Goal: Task Accomplishment & Management: Manage account settings

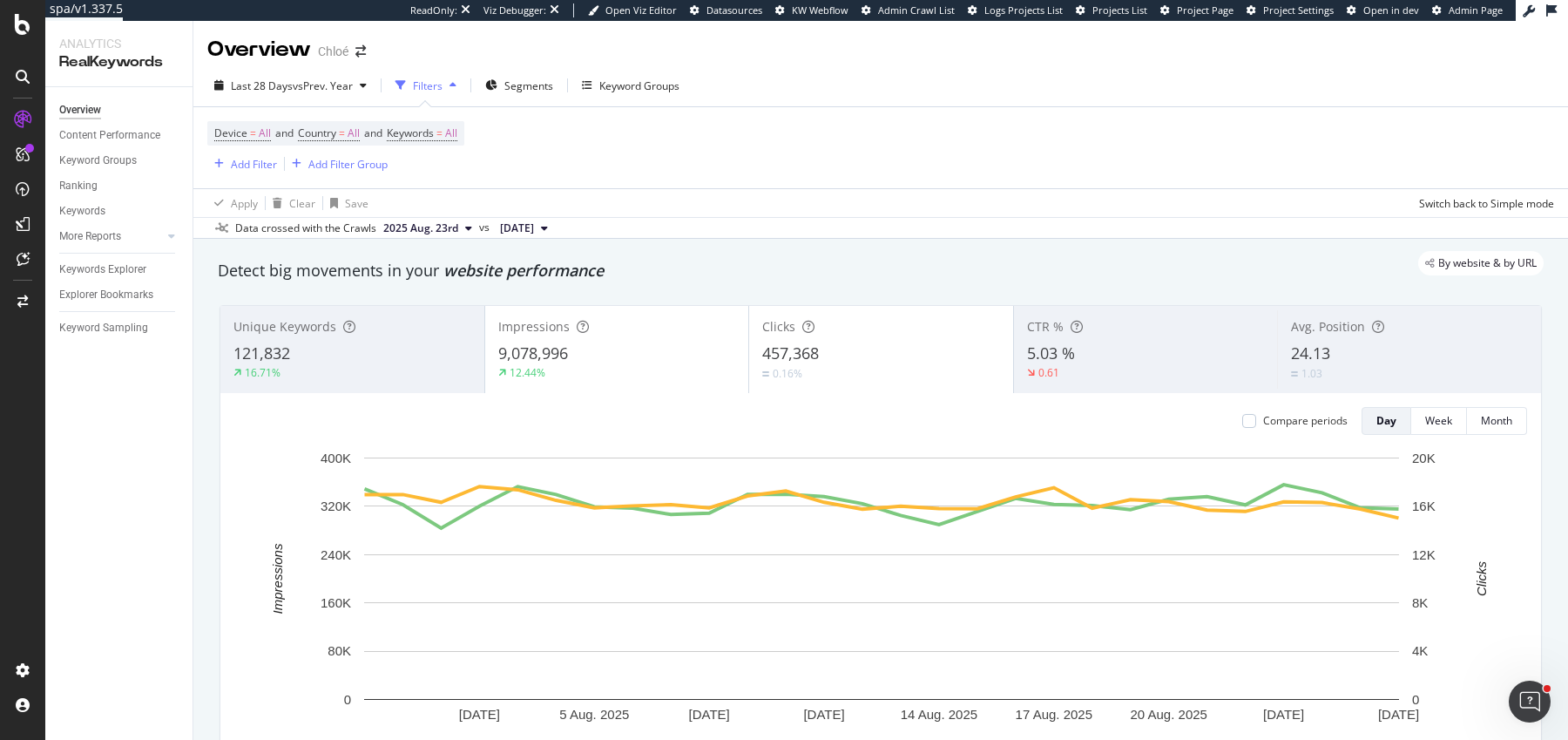
click at [326, 100] on div "Last 28 Days vs Prev. Year Filters Segments Keyword Groups" at bounding box center [881, 89] width 1375 height 35
click at [310, 91] on span "vs Prev. Year" at bounding box center [322, 85] width 60 height 14
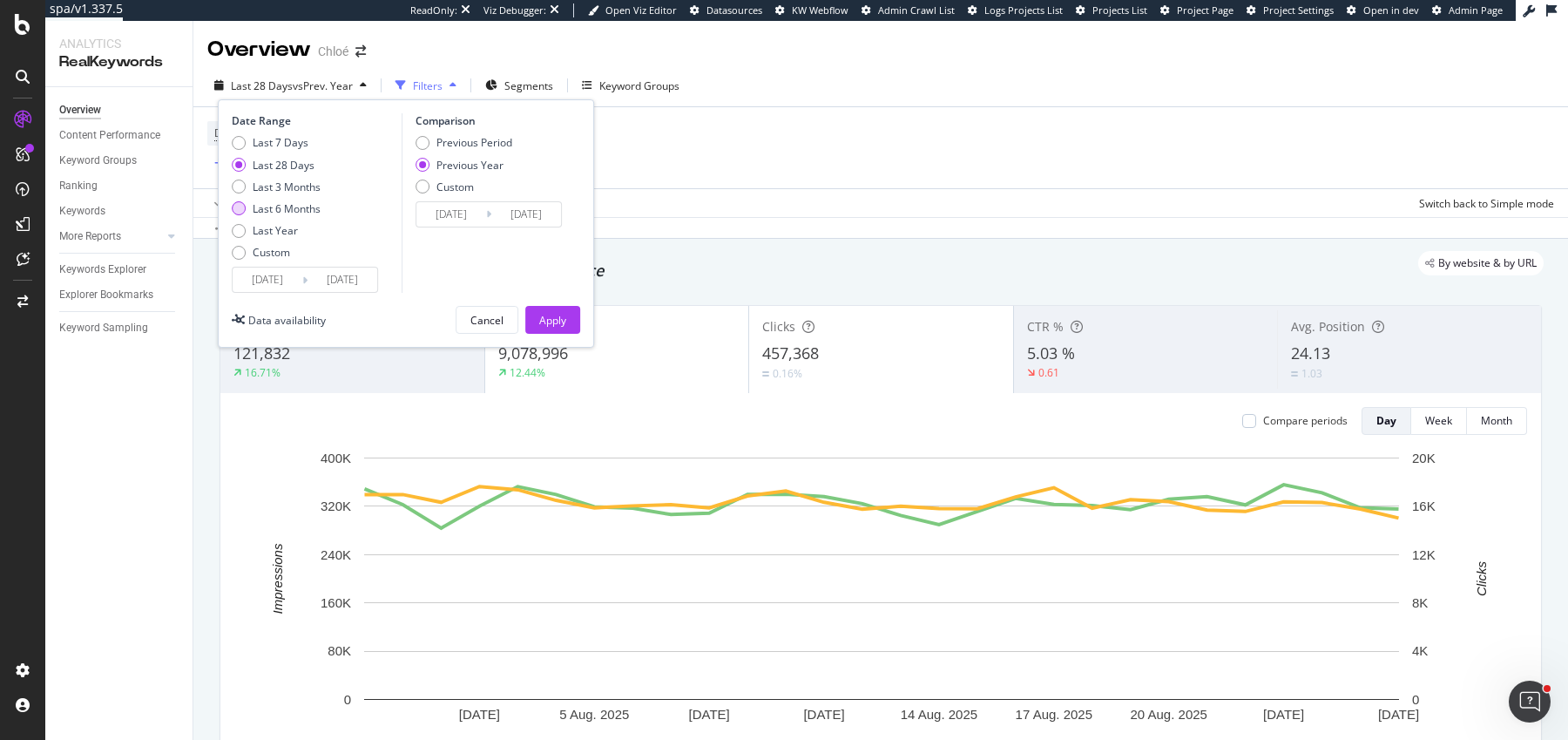
click at [280, 208] on div "Last 6 Months" at bounding box center [287, 208] width 68 height 14
type input "[DATE]"
click at [272, 292] on div "Date Range Last 7 Days Last 28 Days Last 3 Months Last 6 Months Last Year Custo…" at bounding box center [406, 223] width 377 height 248
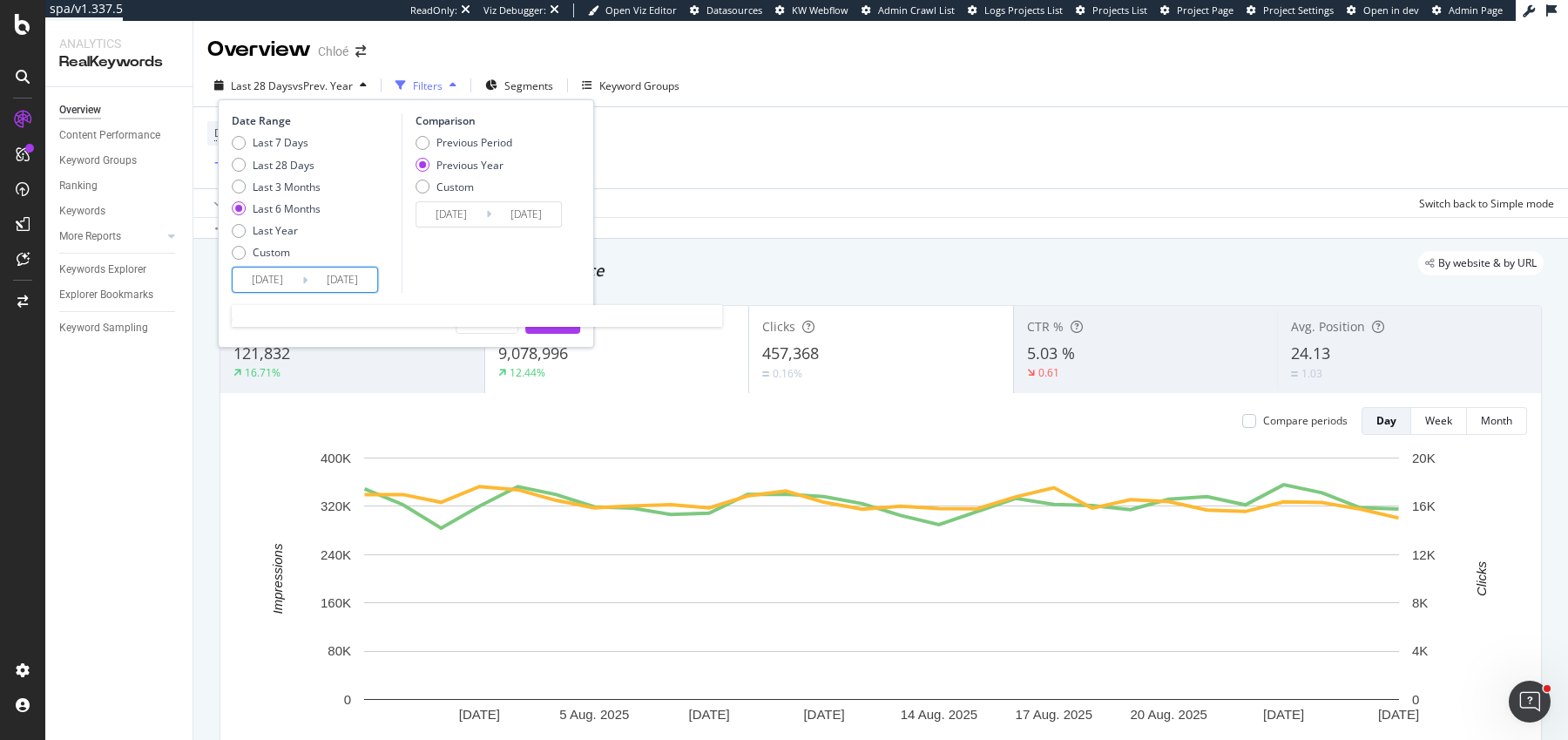
click at [272, 281] on input "[DATE]" at bounding box center [267, 279] width 70 height 24
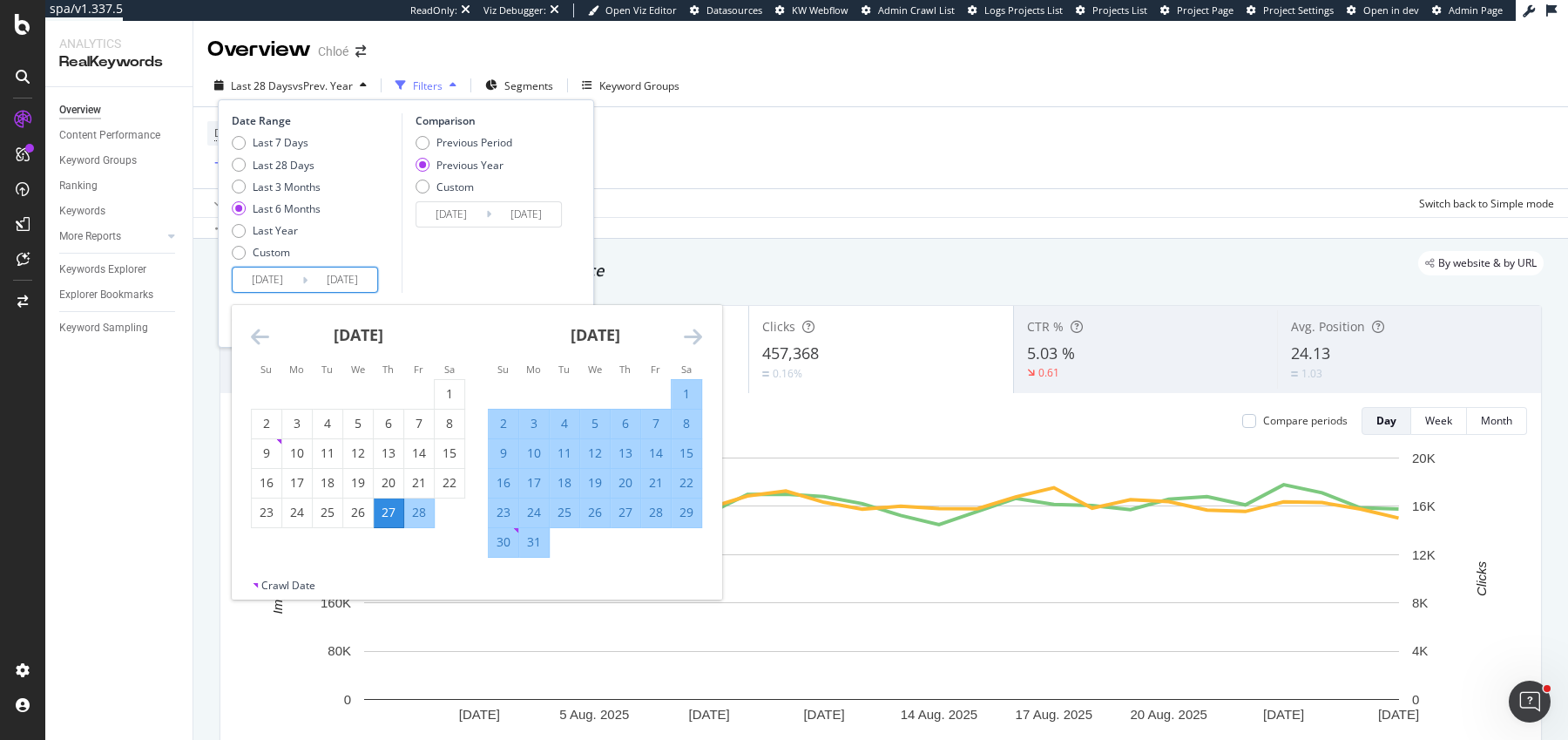
click at [264, 330] on icon "Move backward to switch to the previous month." at bounding box center [260, 336] width 18 height 21
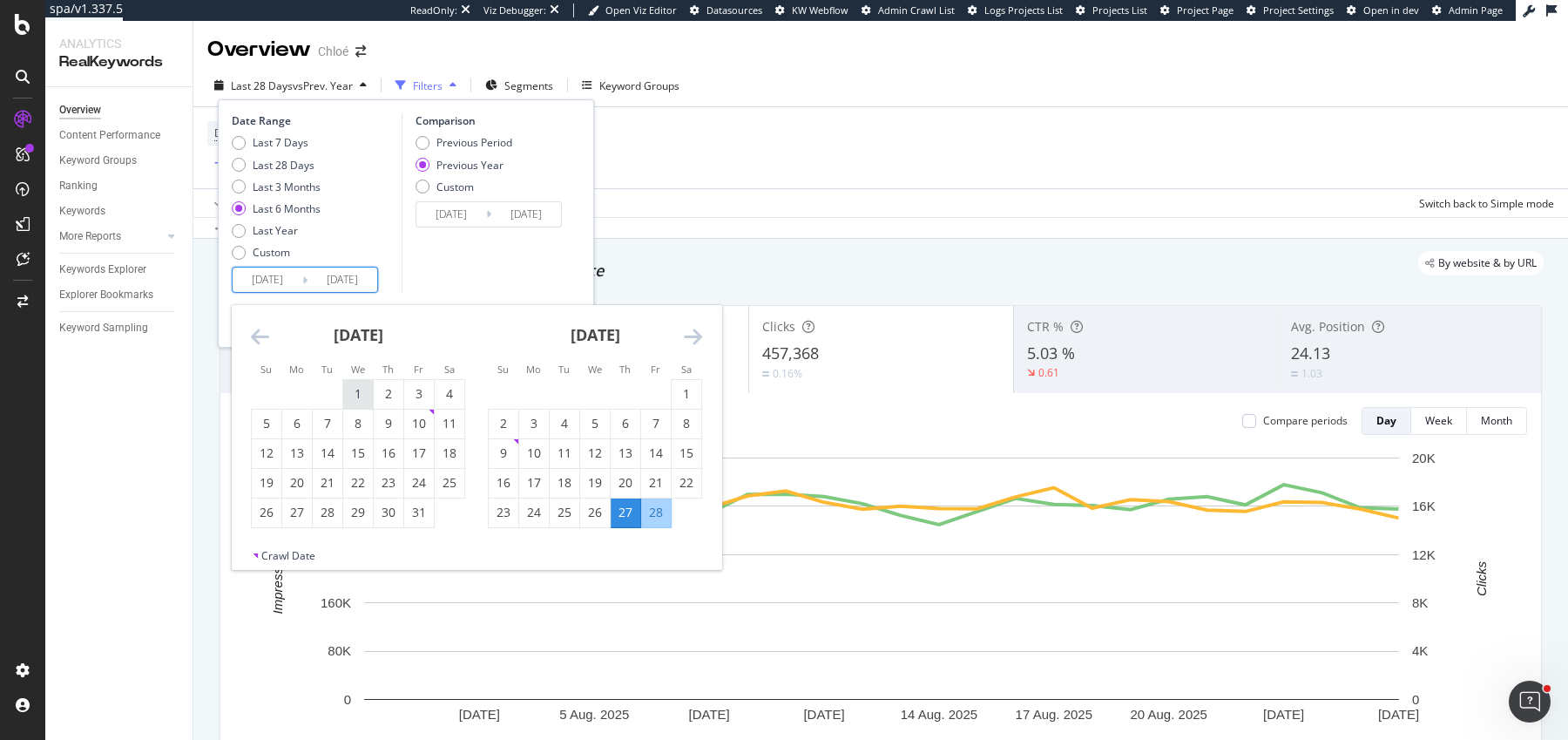
click at [348, 407] on div "1" at bounding box center [358, 394] width 30 height 29
type input "[DATE]"
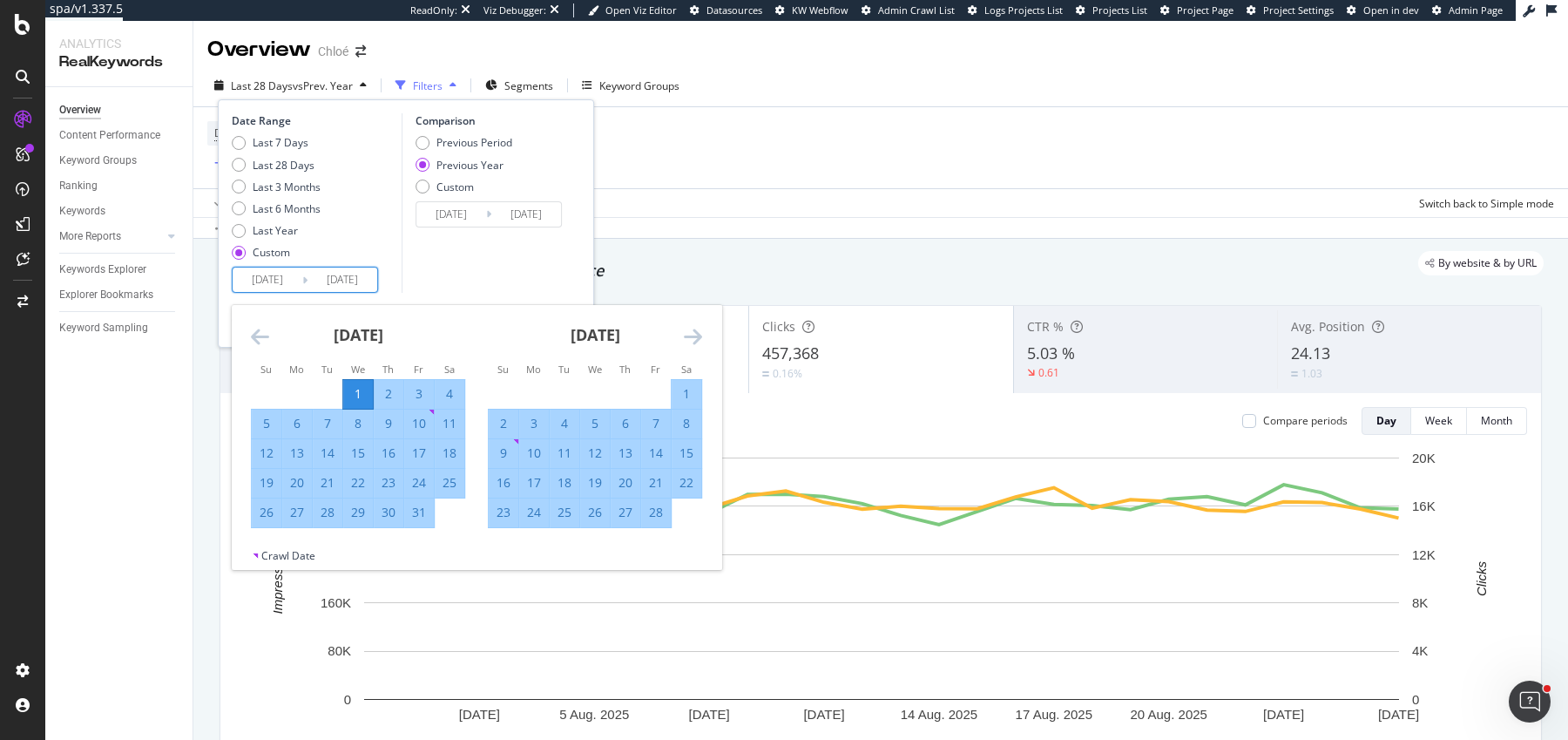
click at [465, 270] on div "Comparison Previous Period Previous Year Custom [DATE] Navigate forward to inte…" at bounding box center [484, 203] width 165 height 180
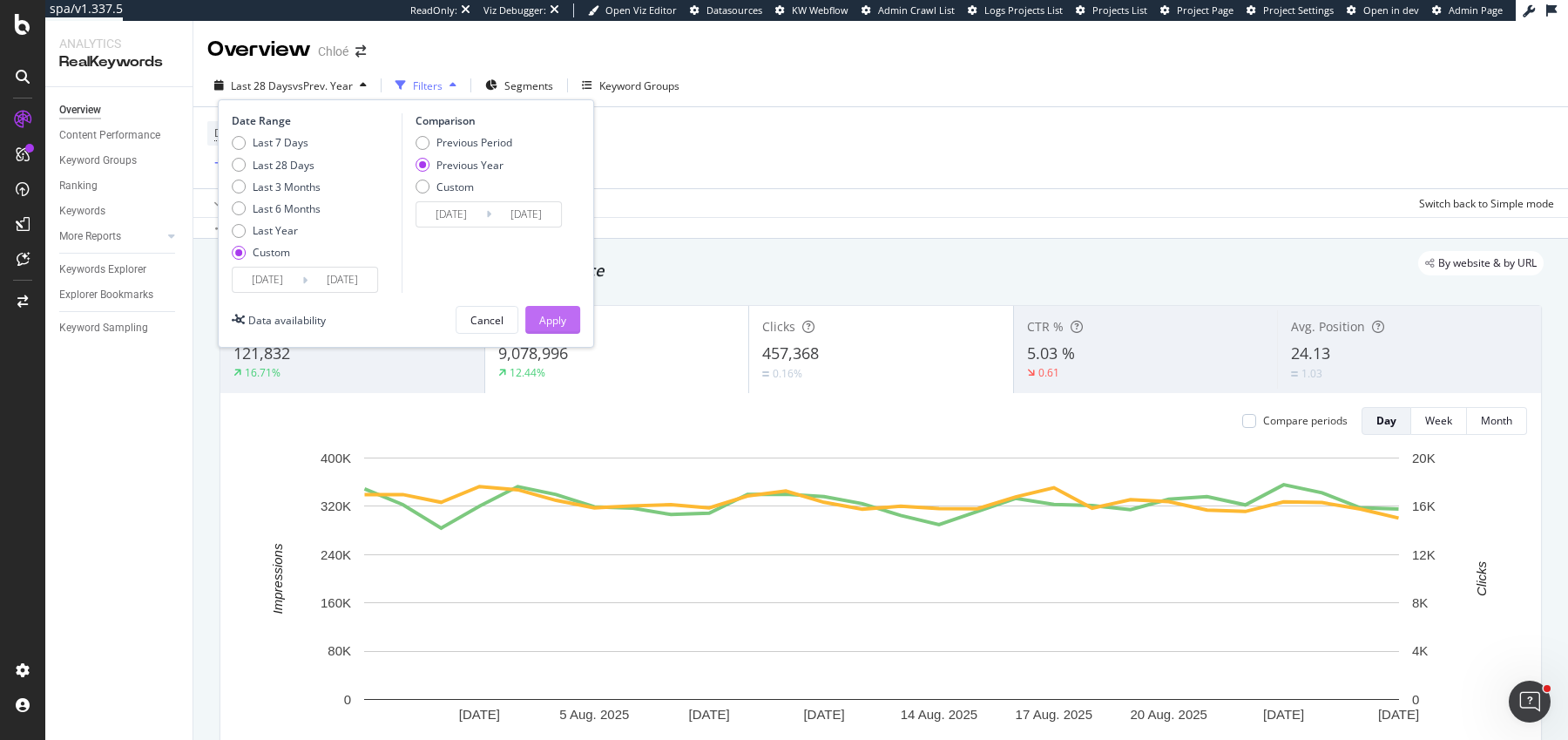
click at [550, 307] on div "Apply" at bounding box center [553, 320] width 27 height 26
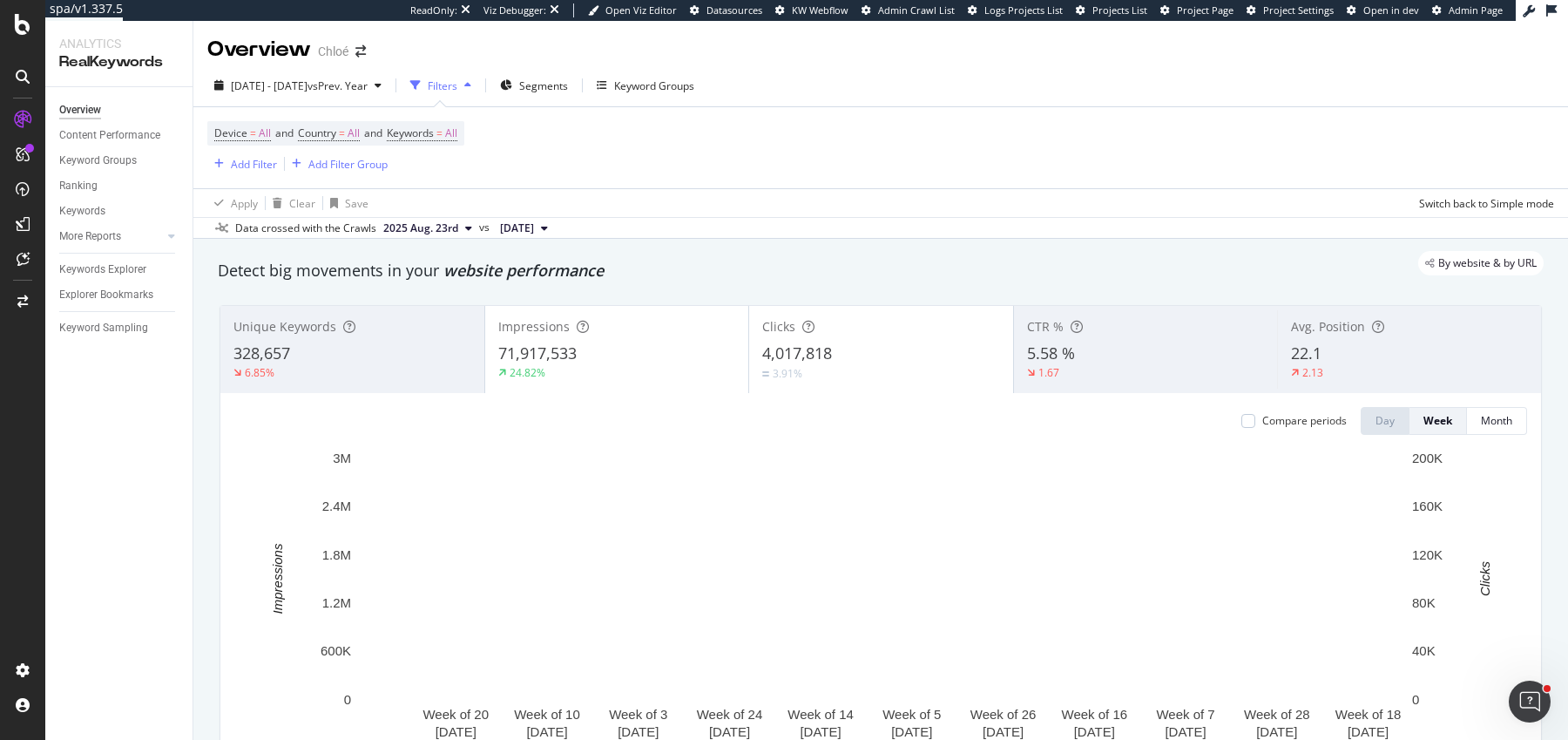
scroll to position [12, 0]
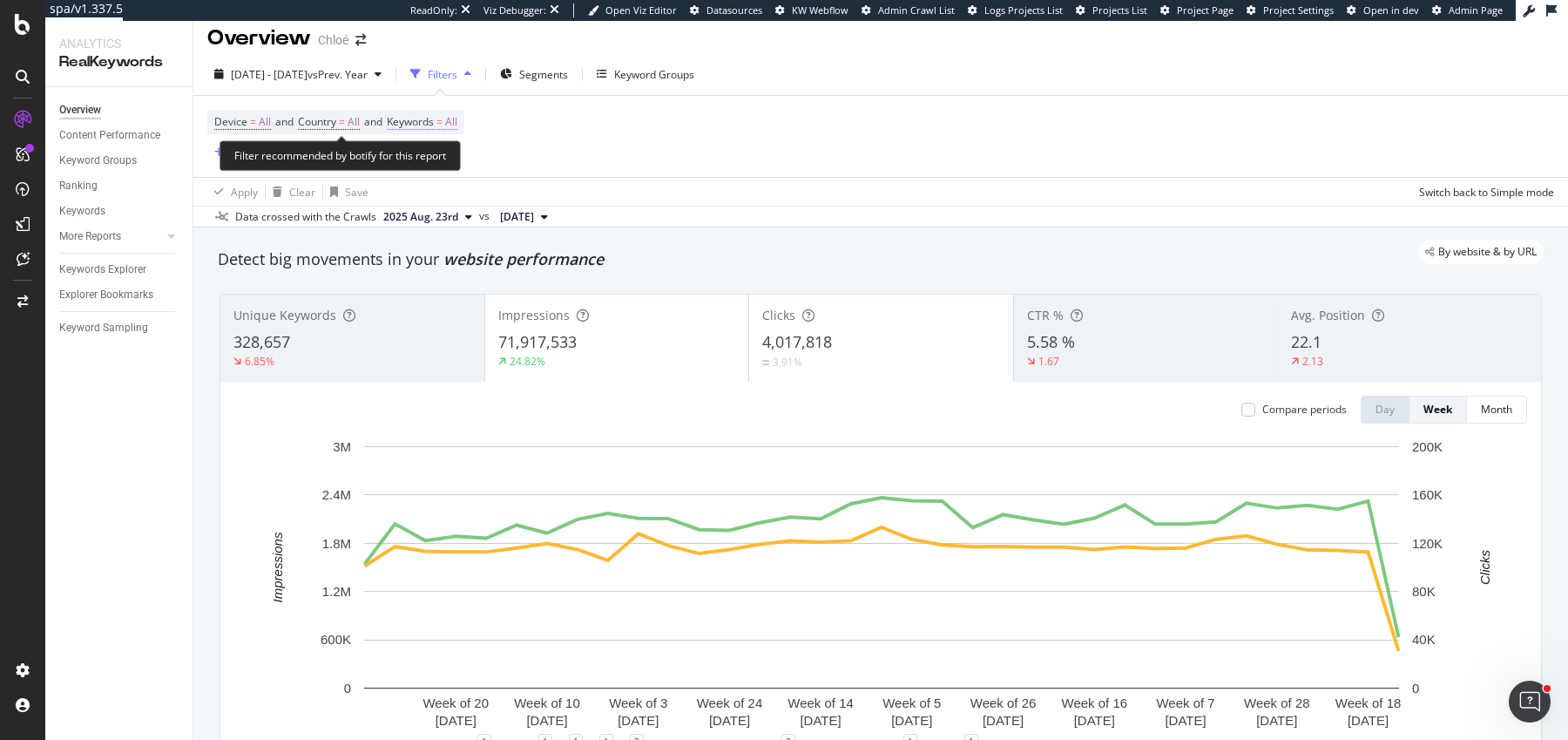
click at [431, 118] on span "Keywords" at bounding box center [410, 121] width 47 height 14
click at [433, 157] on div "button" at bounding box center [442, 161] width 21 height 11
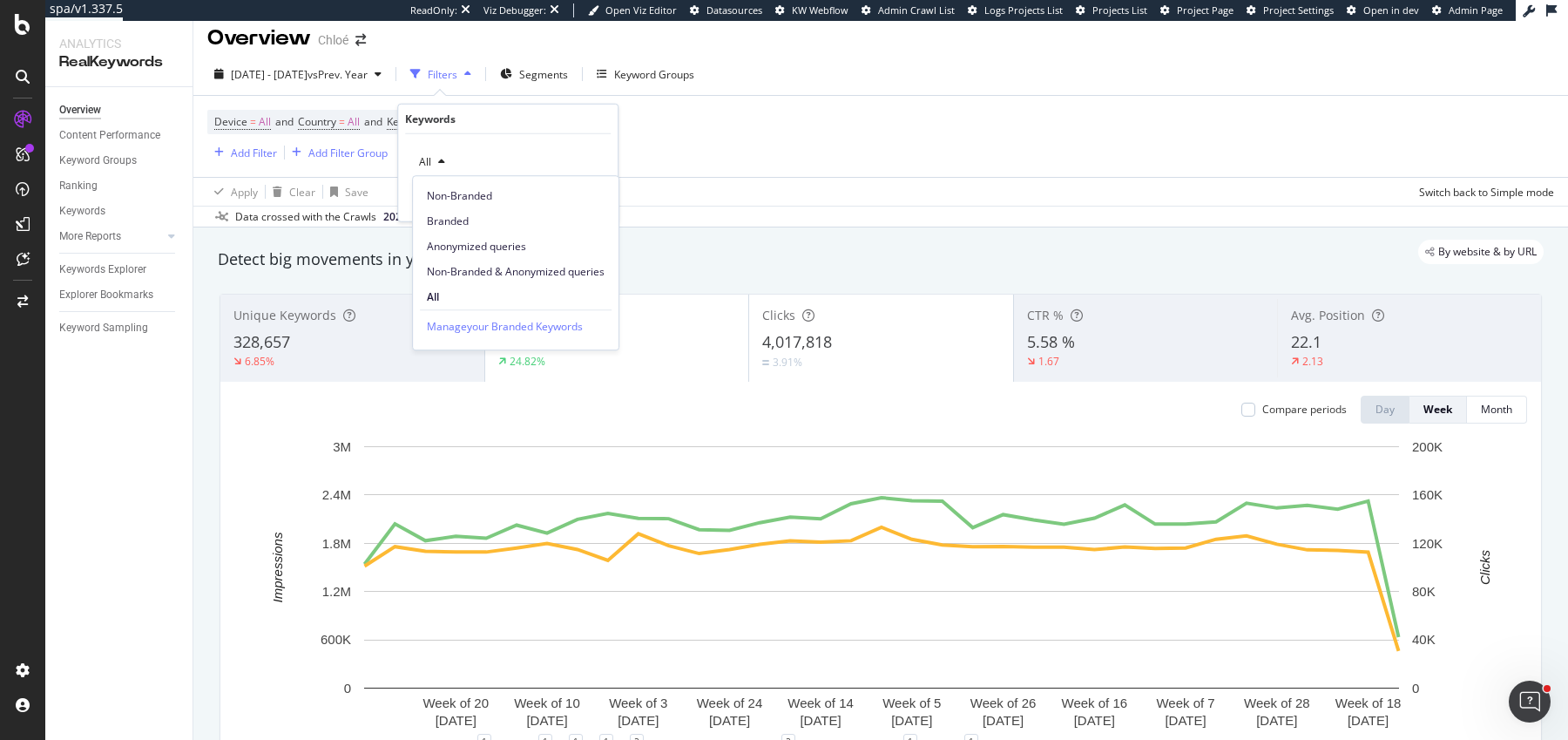
click at [433, 157] on div "button" at bounding box center [442, 161] width 21 height 11
click at [820, 163] on div "Device = All and Country = All and Keywords = All Add Filter Add Filter Group" at bounding box center [881, 136] width 1347 height 81
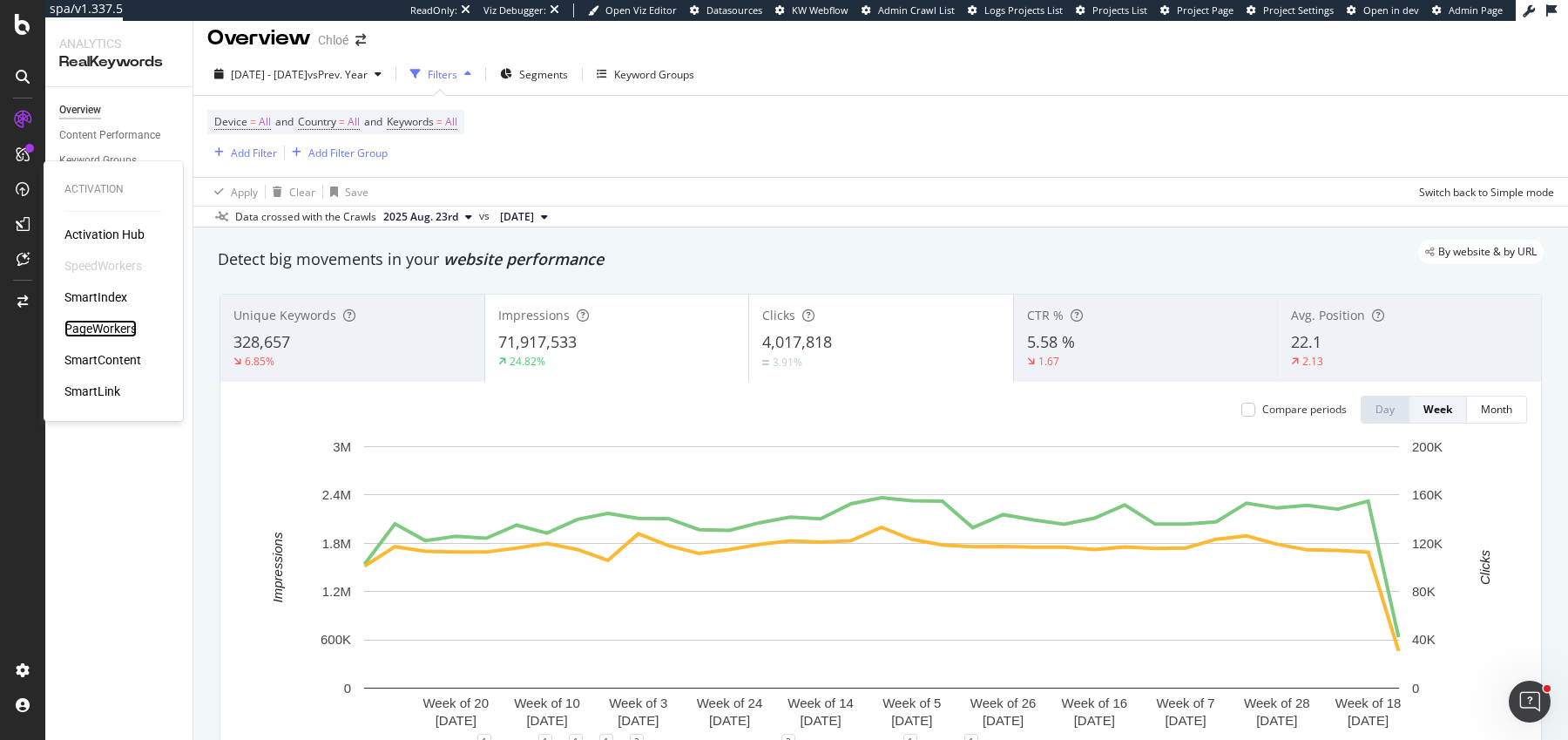
click at [94, 328] on div "PageWorkers" at bounding box center [100, 328] width 72 height 17
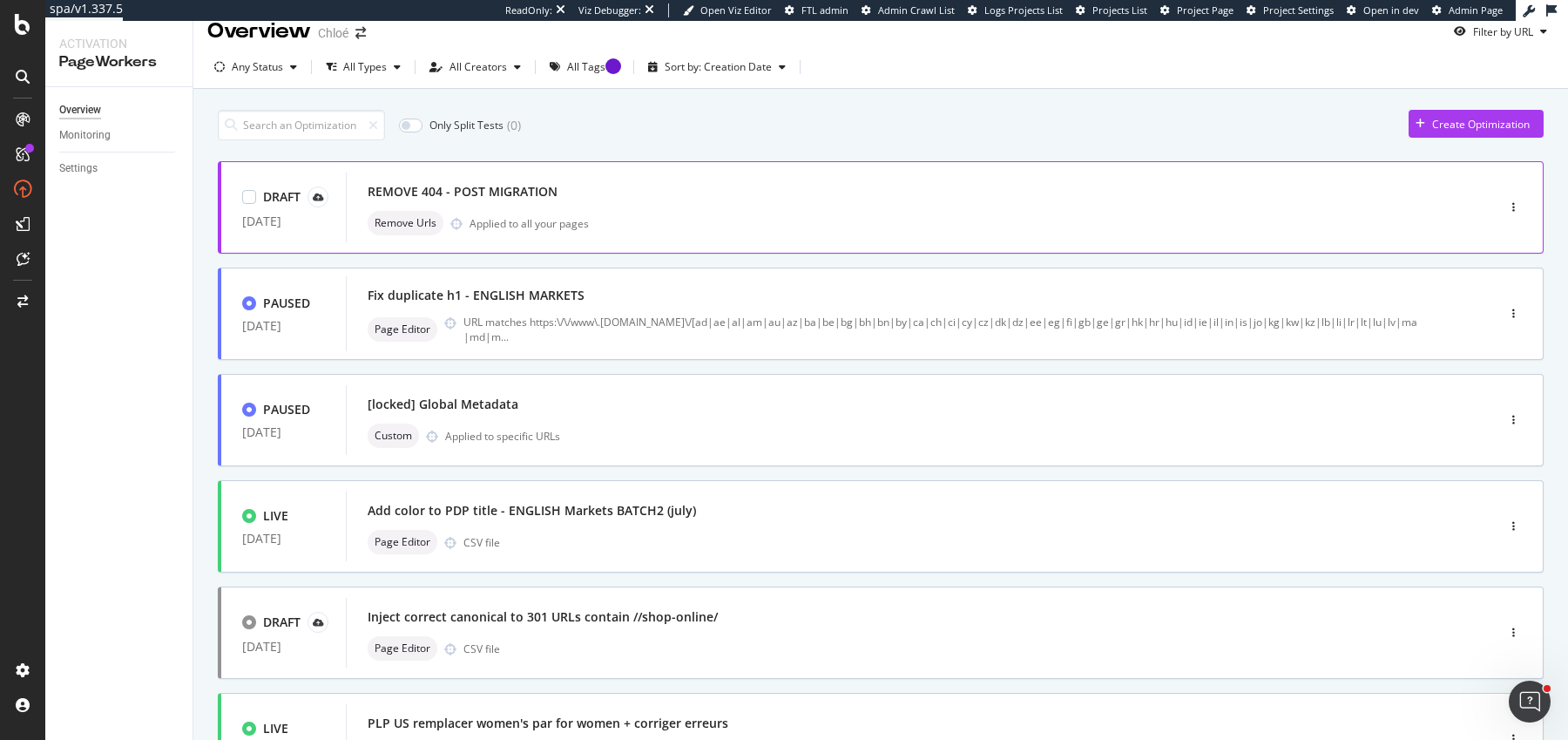
scroll to position [96, 0]
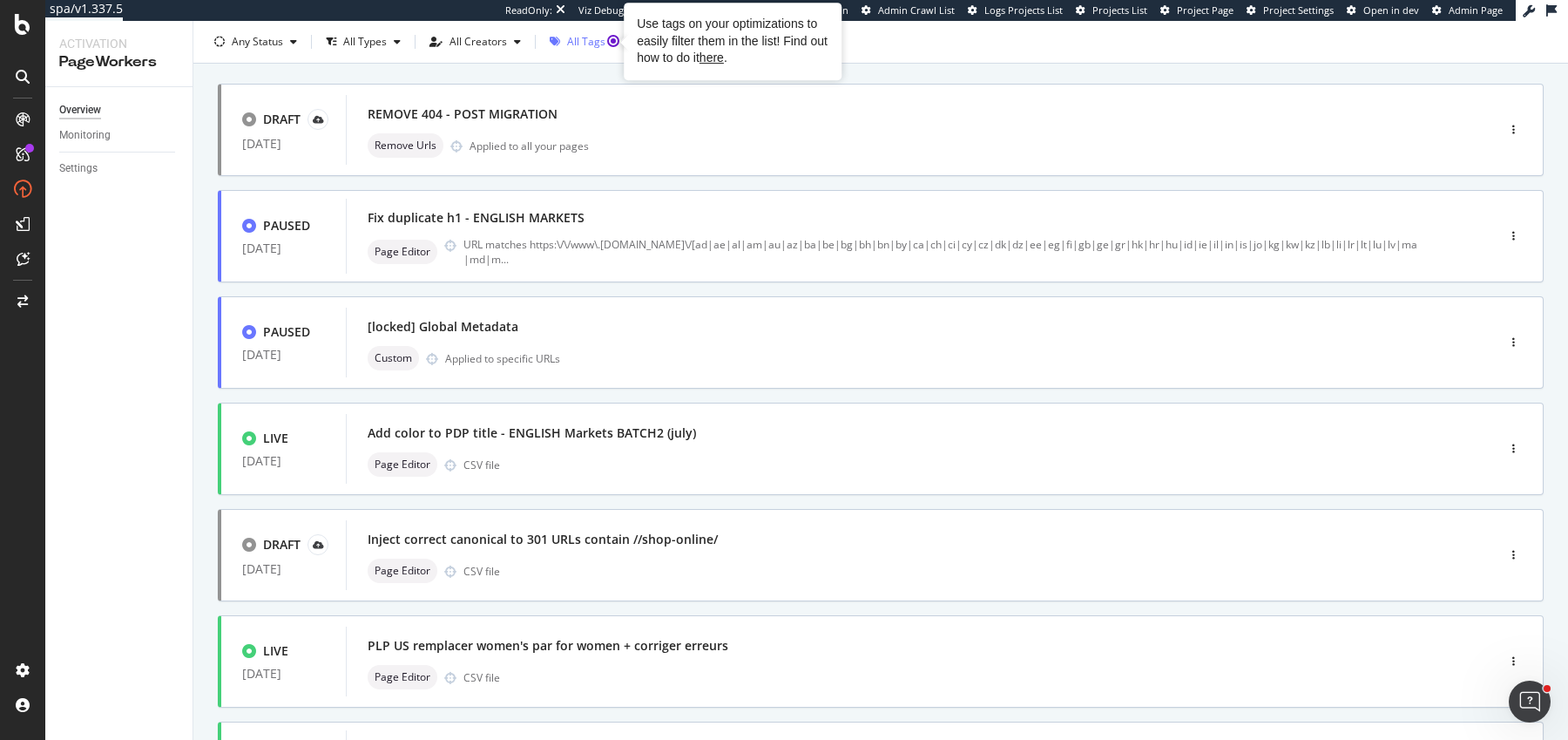
click at [606, 45] on icon "Tooltip anchor" at bounding box center [613, 41] width 14 height 14
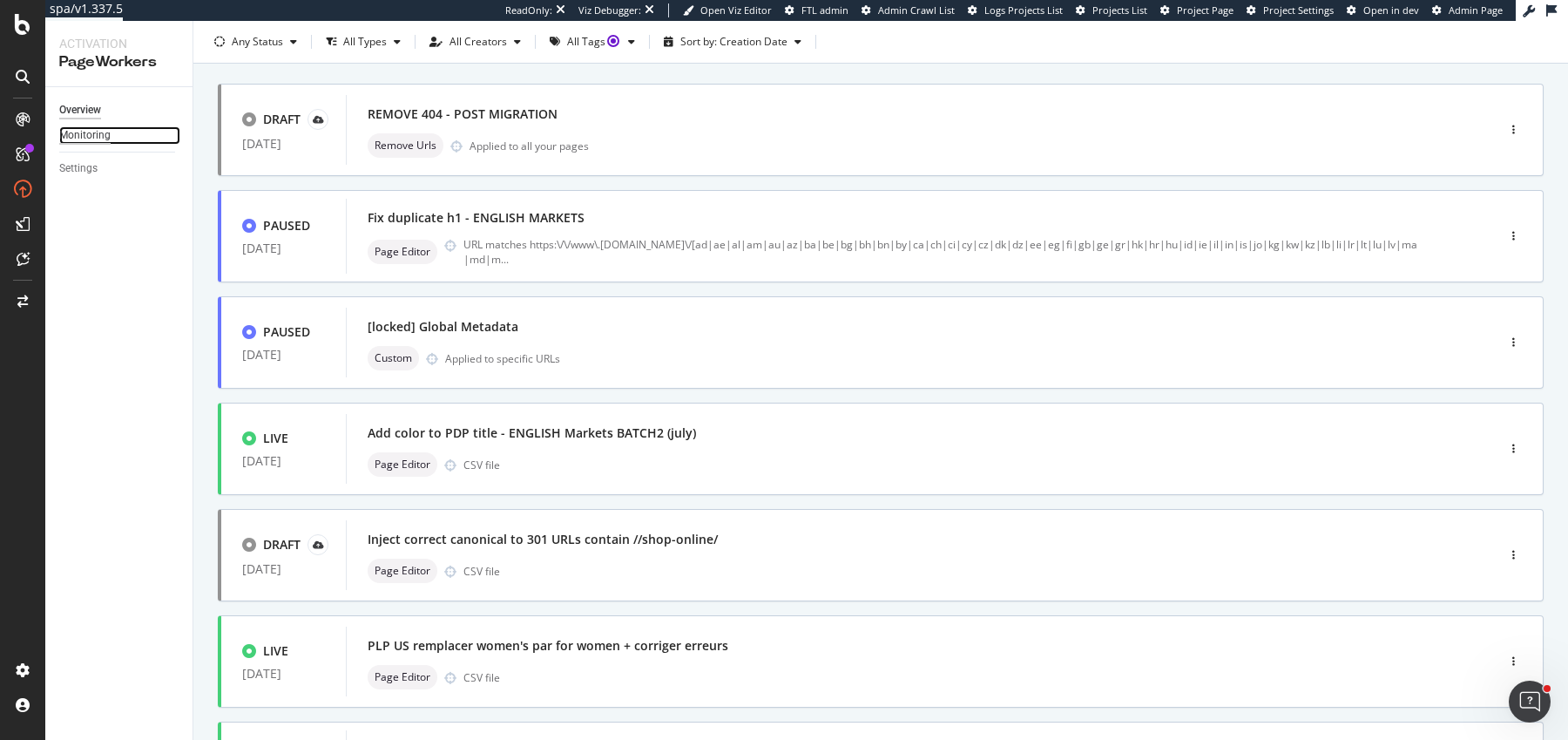
click at [85, 134] on div "Monitoring" at bounding box center [84, 135] width 51 height 18
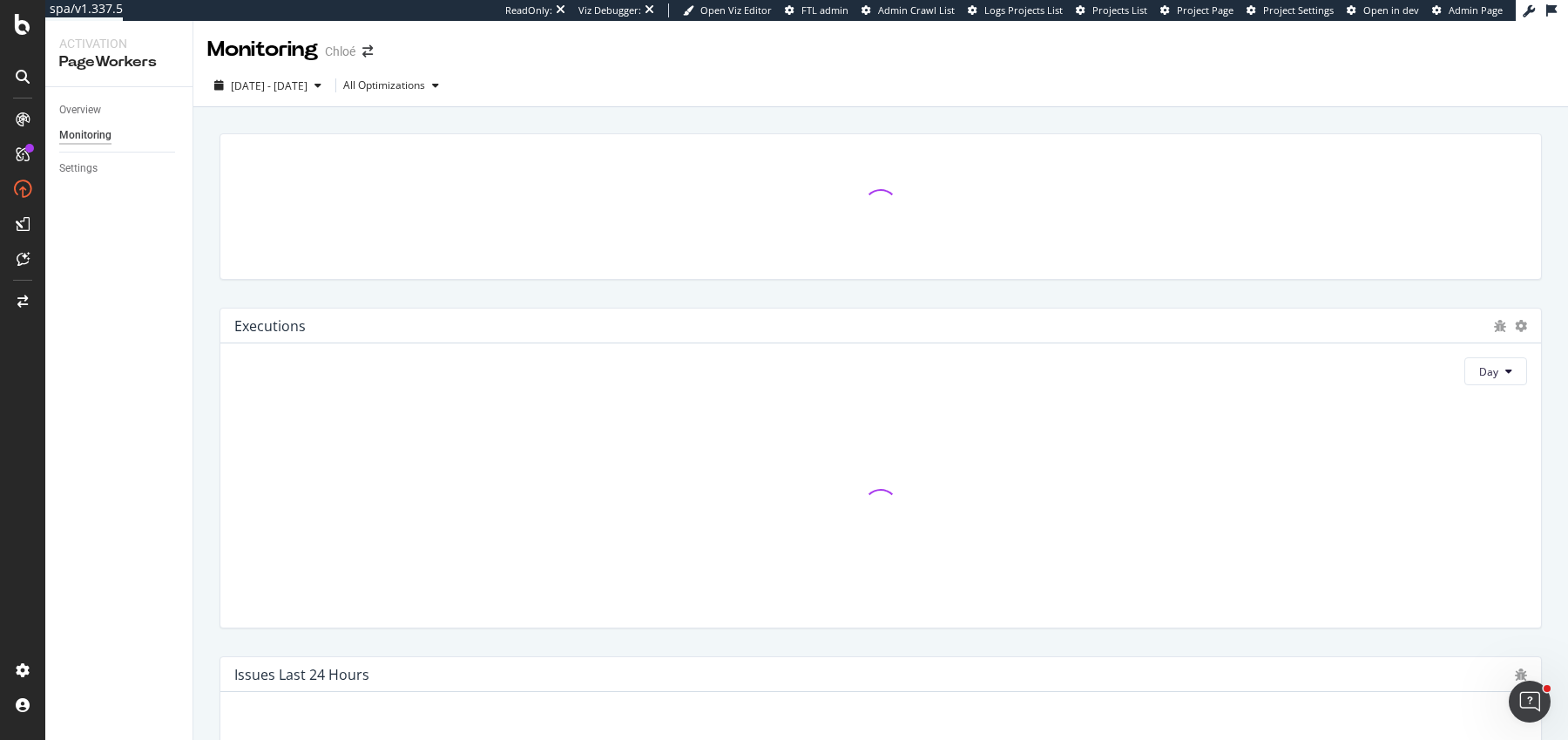
click at [277, 100] on div "[DATE] - [DATE] All Optimizations" at bounding box center [881, 89] width 1375 height 35
click at [267, 97] on div "[DATE] - [DATE]" at bounding box center [267, 85] width 121 height 26
click at [641, 146] on div at bounding box center [881, 207] width 1321 height 145
click at [617, 117] on div "Executions Day Issues Last 24 Hours Executions per Bots & Users Bots Day" at bounding box center [881, 754] width 1375 height 1294
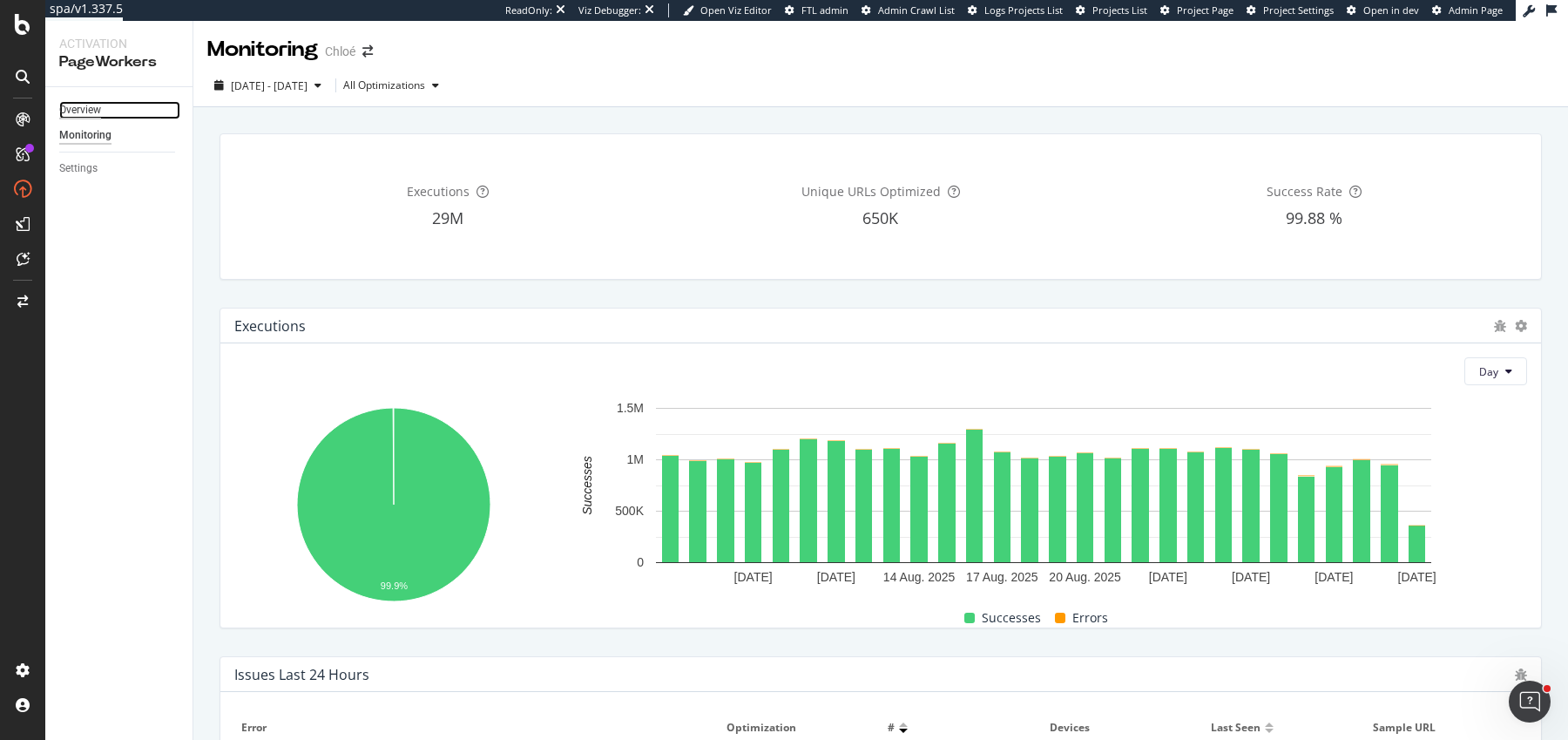
click at [85, 112] on div "Overview" at bounding box center [79, 110] width 42 height 18
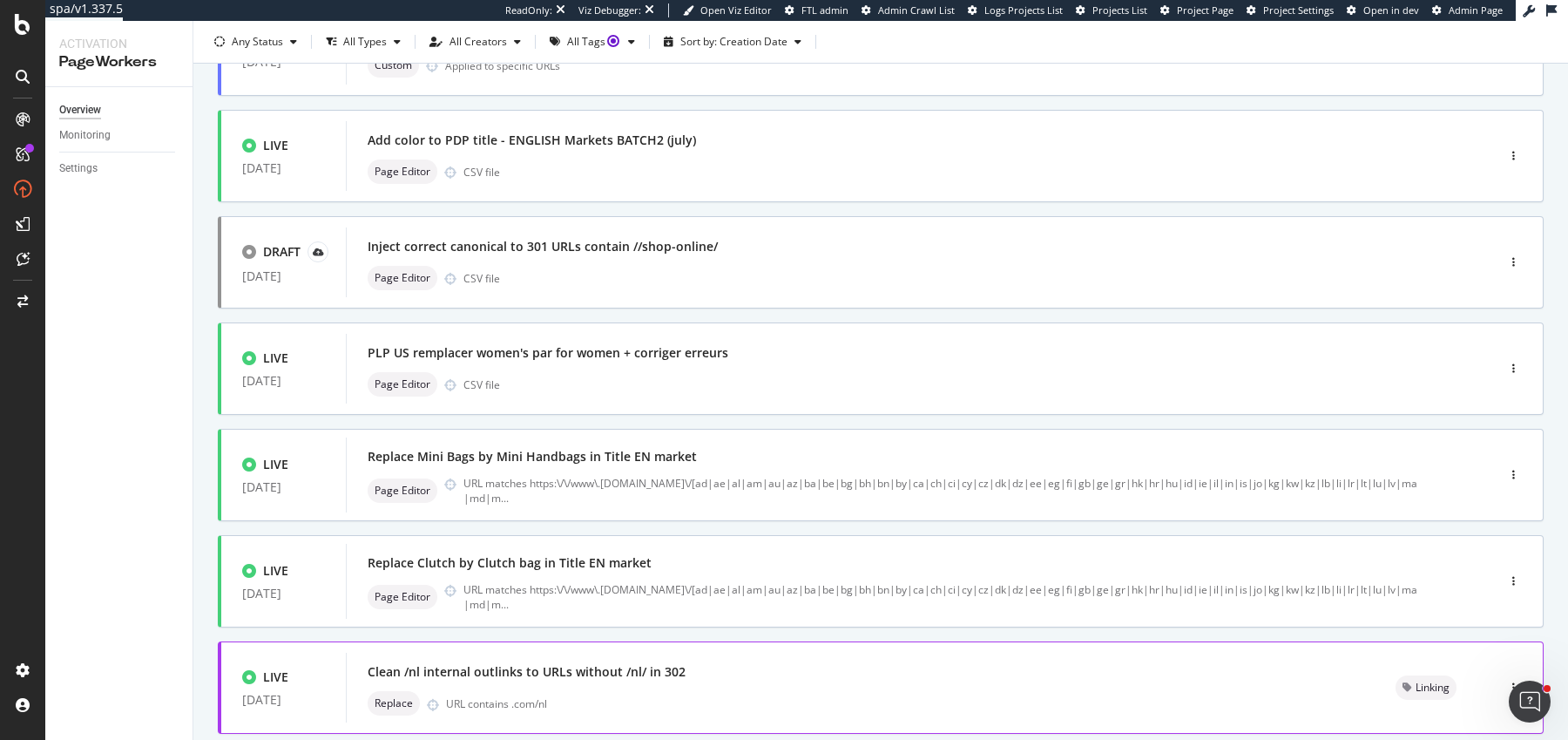
scroll to position [394, 0]
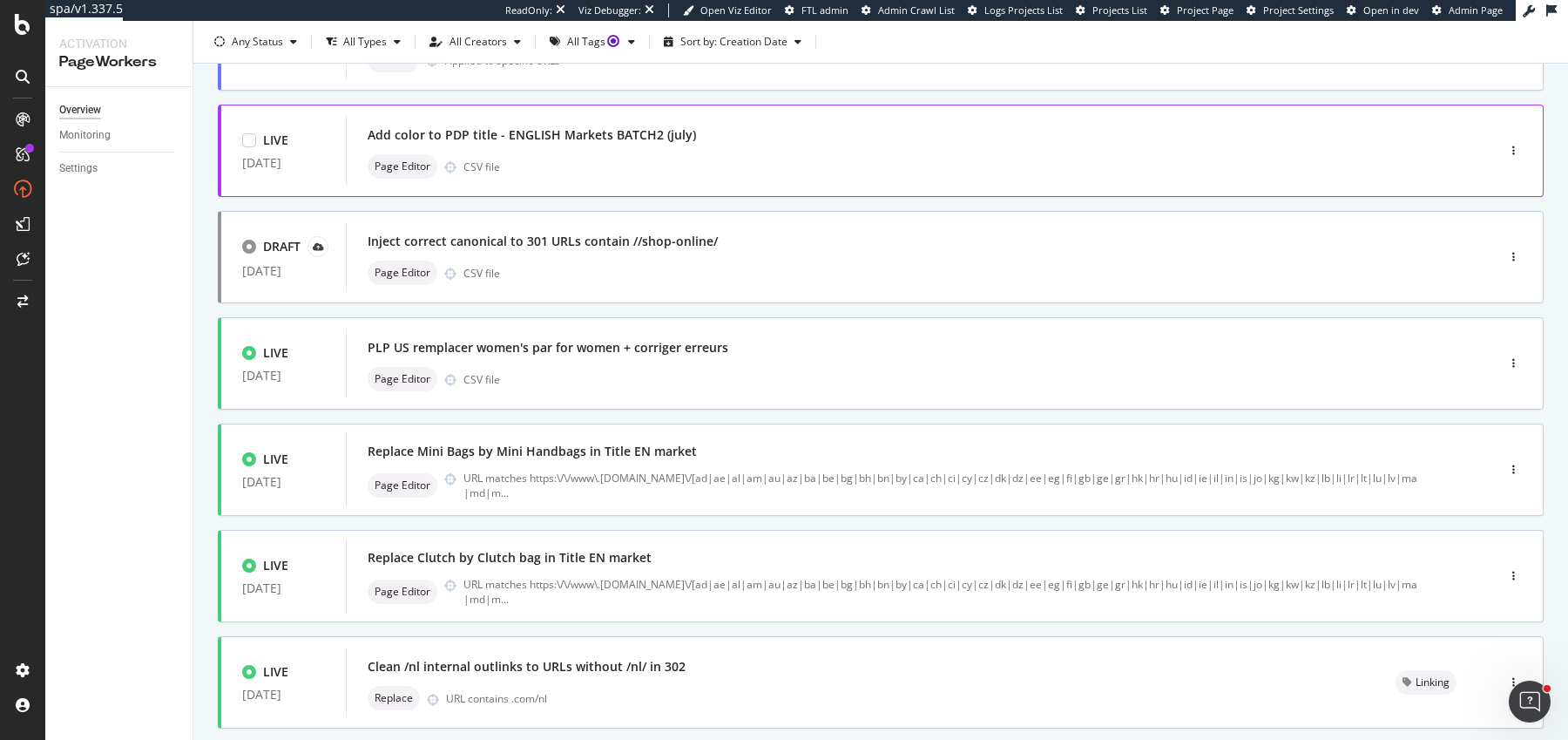
click at [750, 174] on div "Page Editor CSV file" at bounding box center [895, 166] width 1054 height 24
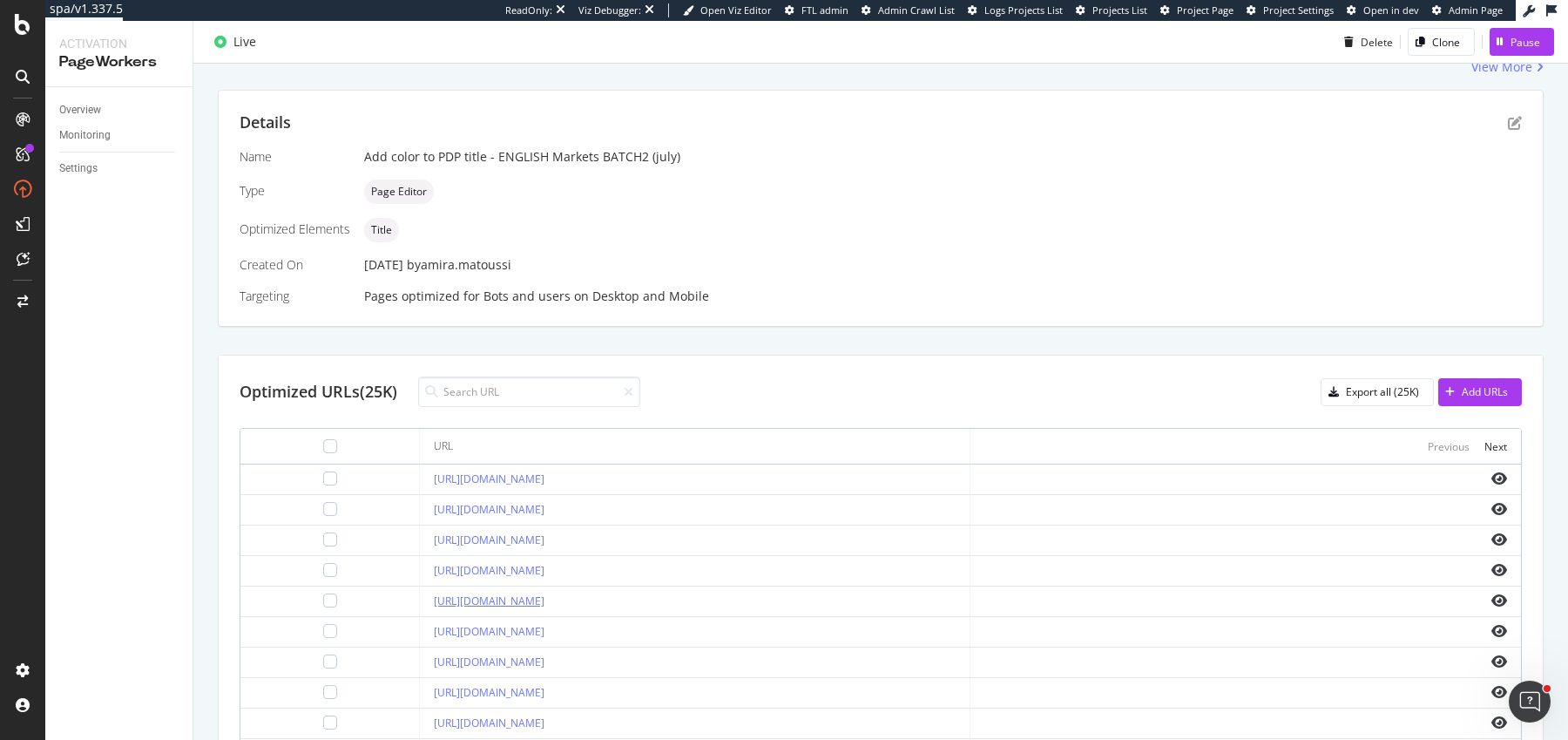
scroll to position [388, 0]
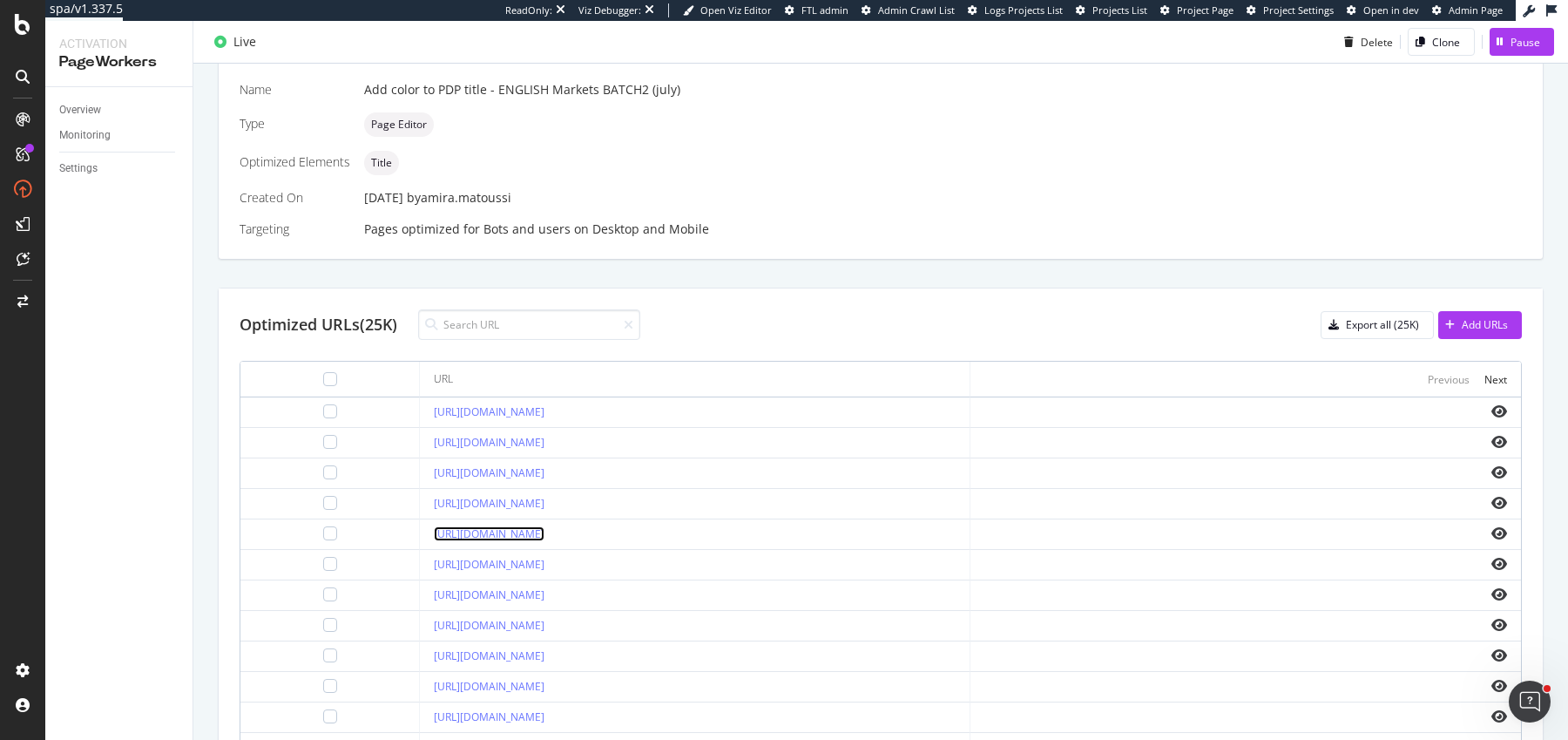
click at [545, 536] on link "[URL][DOMAIN_NAME]" at bounding box center [489, 533] width 111 height 14
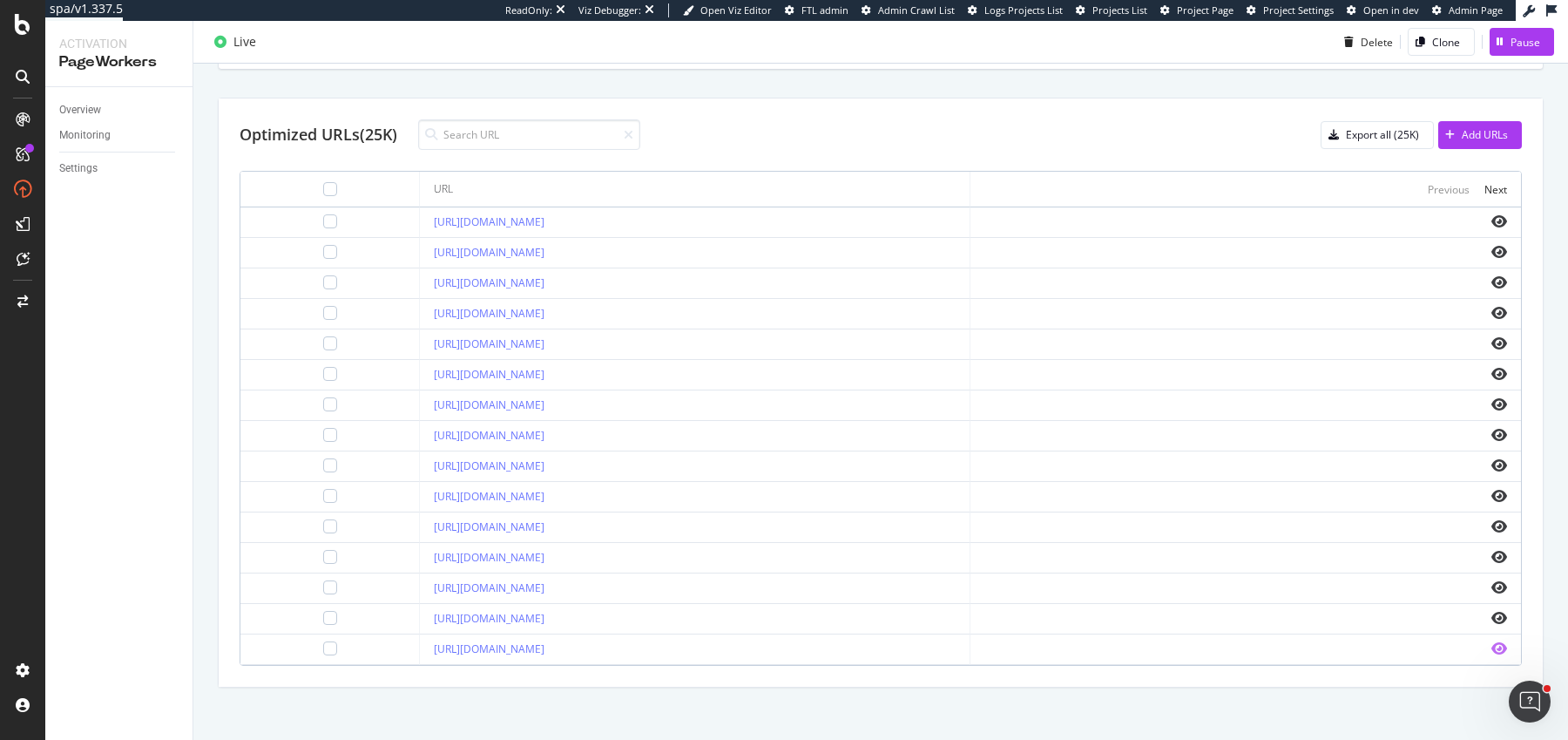
click at [1254, 591] on icon "eye" at bounding box center [1499, 648] width 15 height 14
click at [434, 591] on link "[URL][DOMAIN_NAME]" at bounding box center [489, 648] width 111 height 14
copy link "[URL][DOMAIN_NAME]"
click at [1254, 186] on div "Next" at bounding box center [1496, 189] width 22 height 14
click at [522, 142] on input at bounding box center [529, 135] width 222 height 31
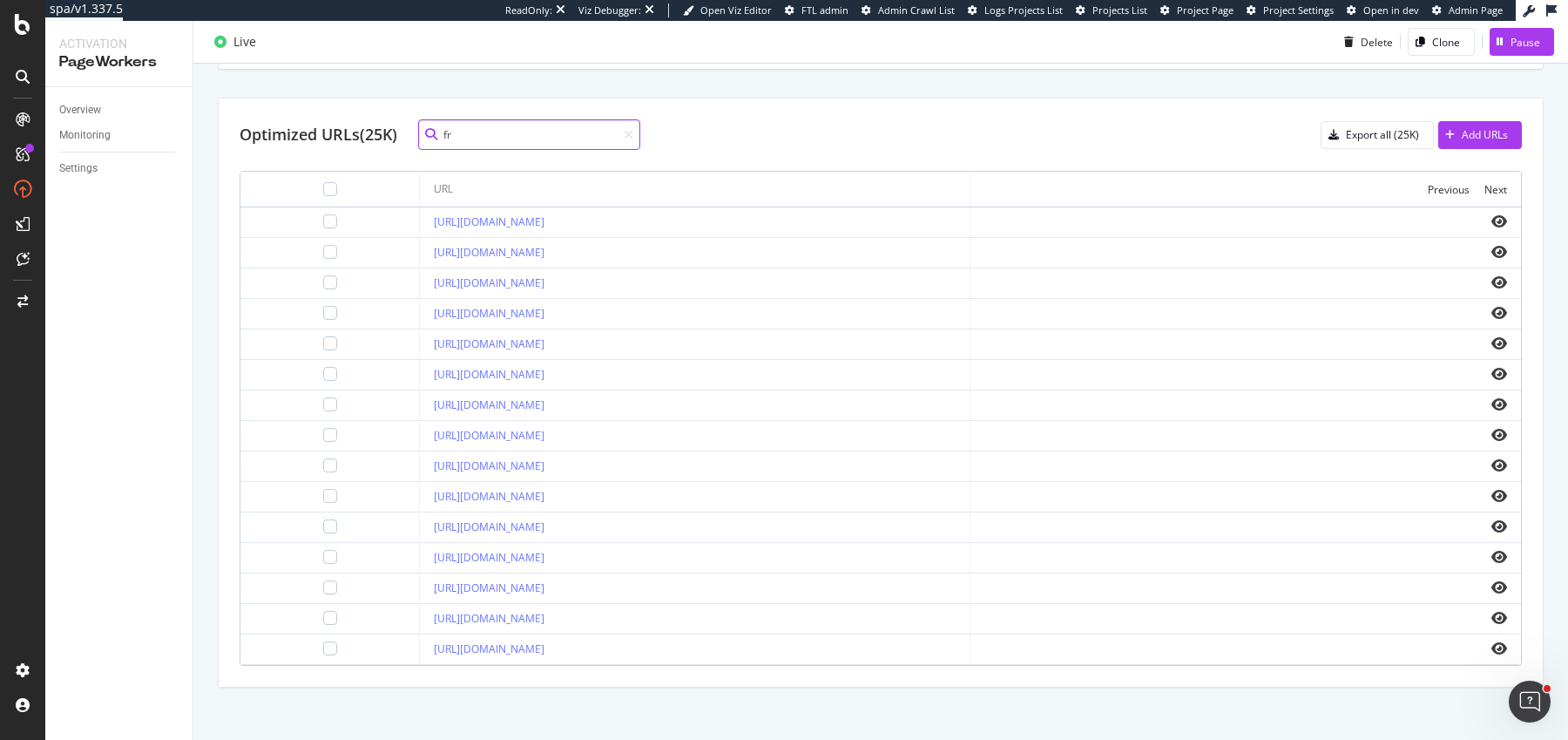
type input "f"
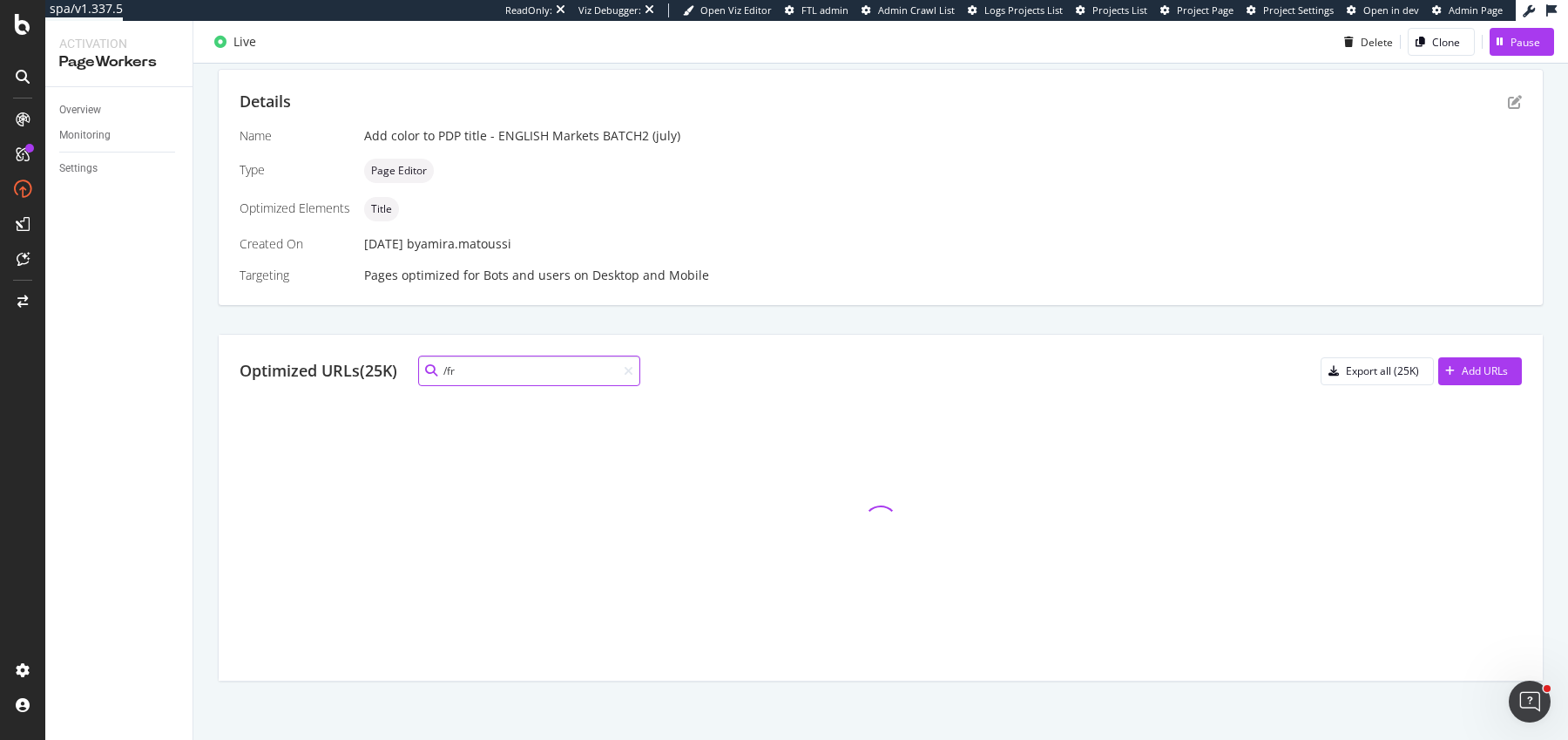
scroll to position [477, 0]
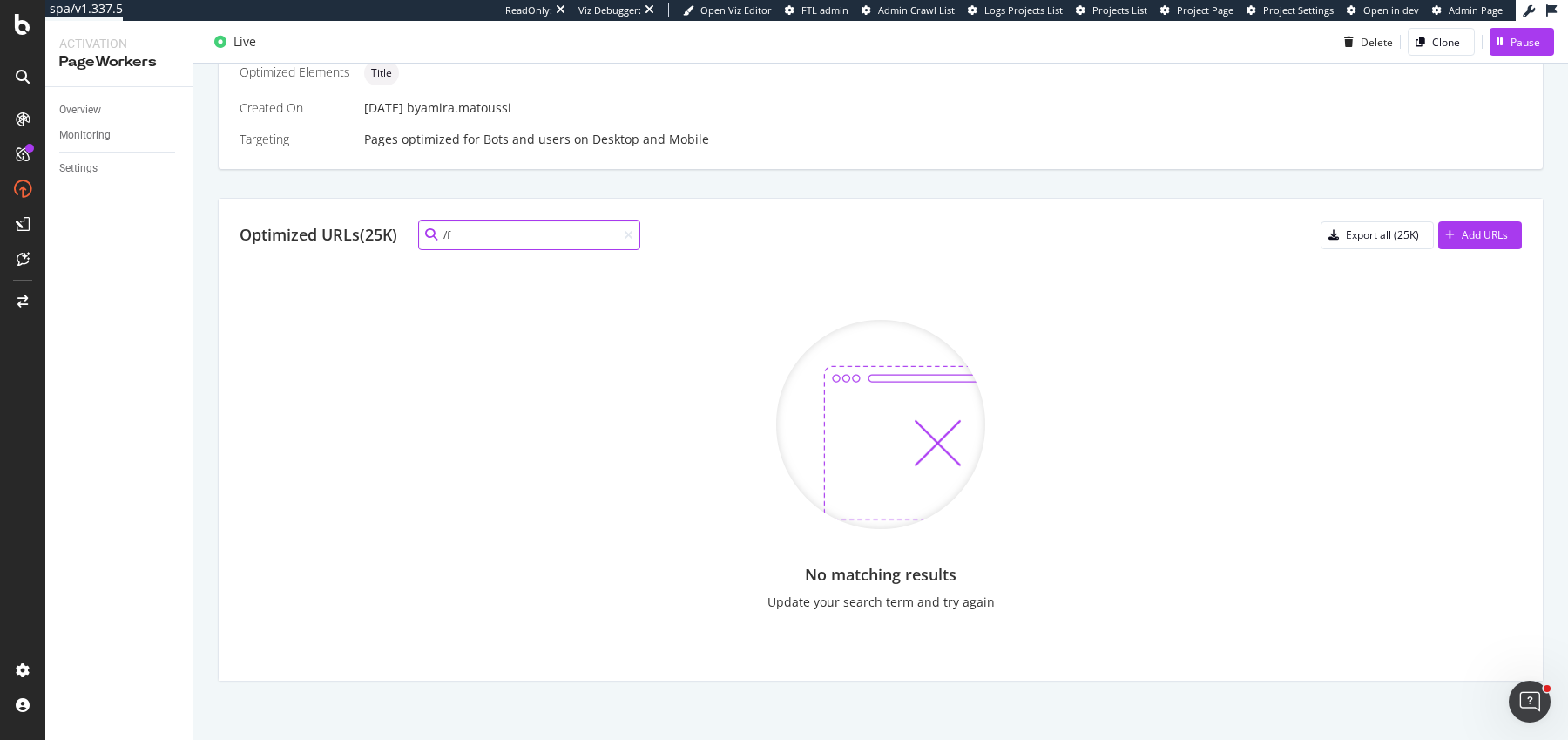
type input "/"
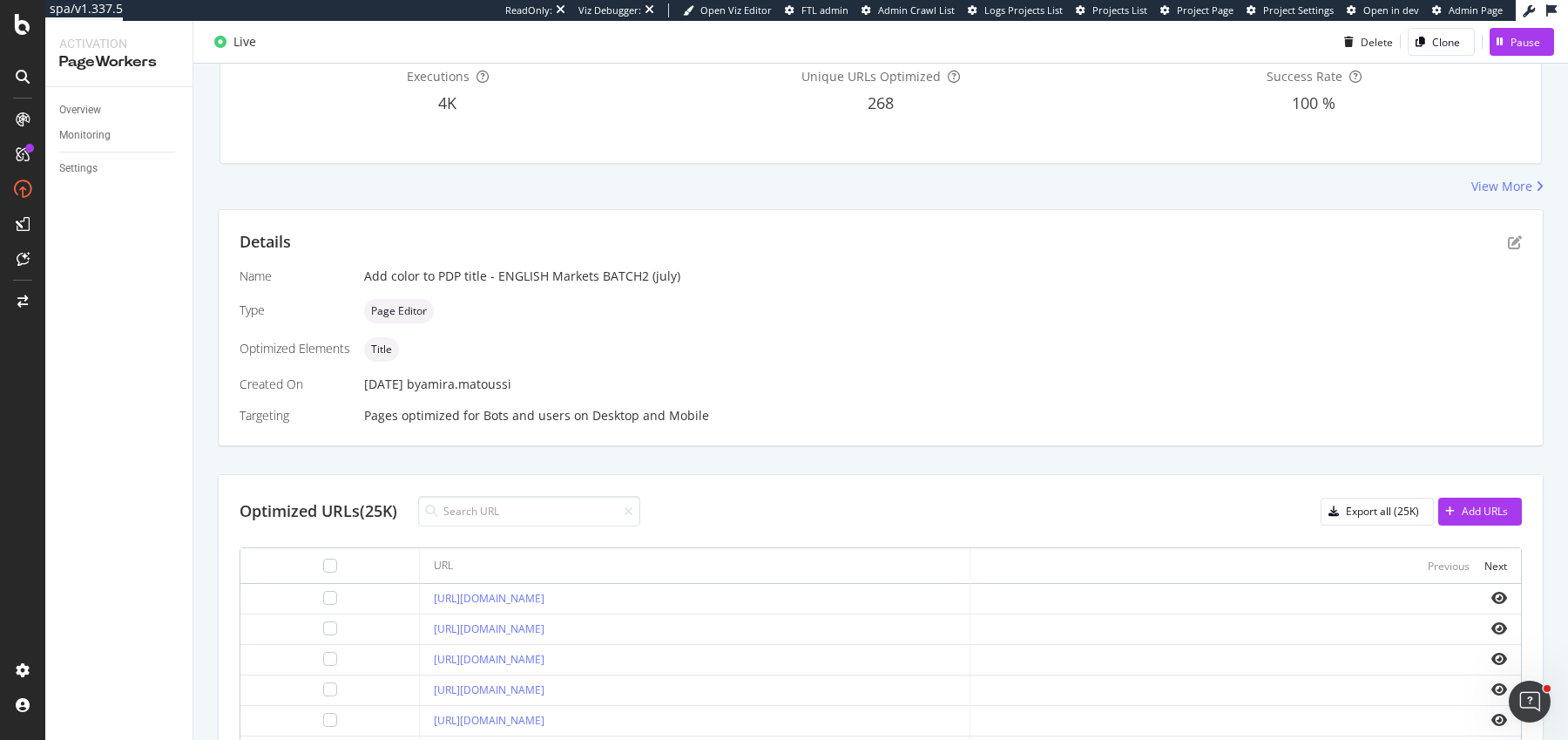
scroll to position [342, 0]
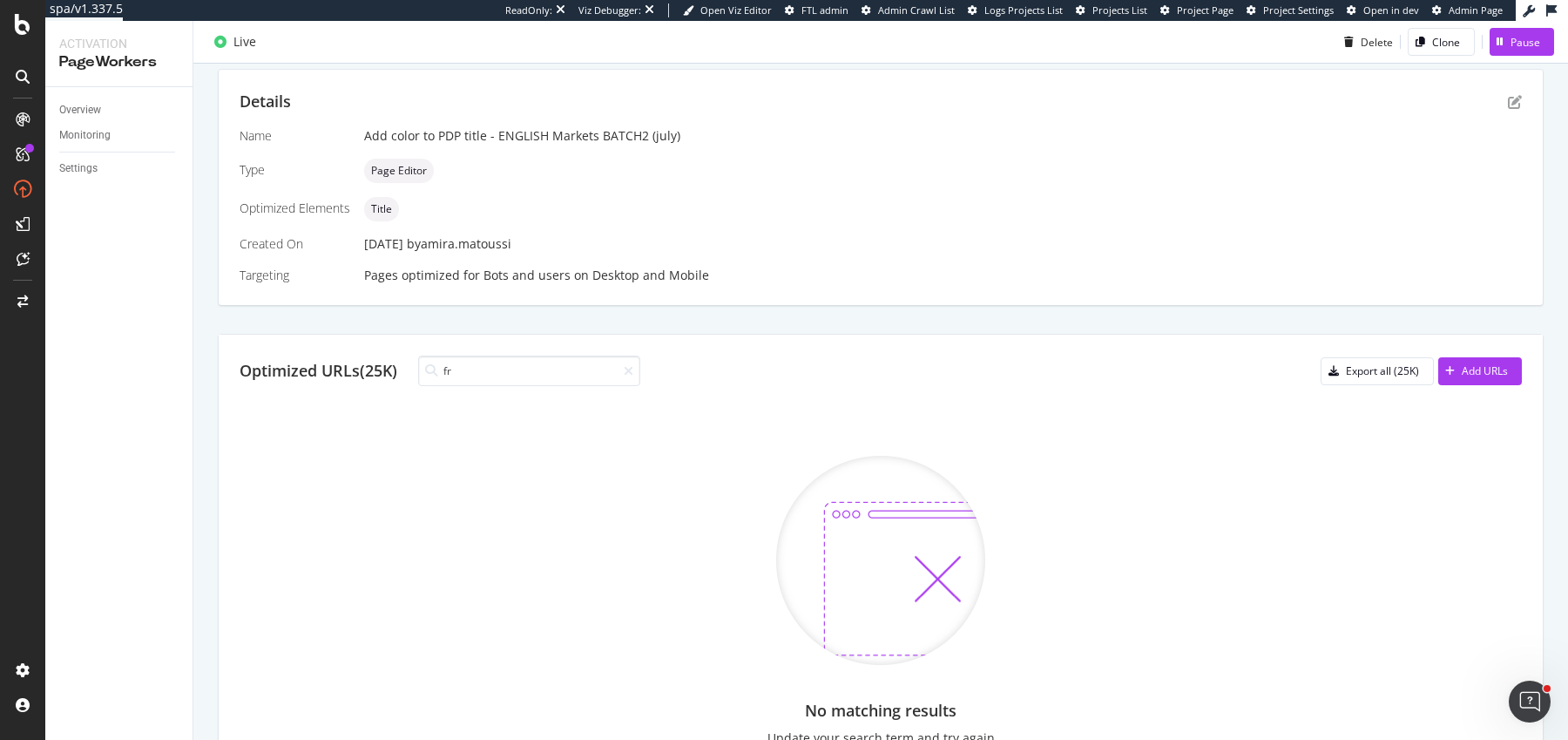
type input "fr"
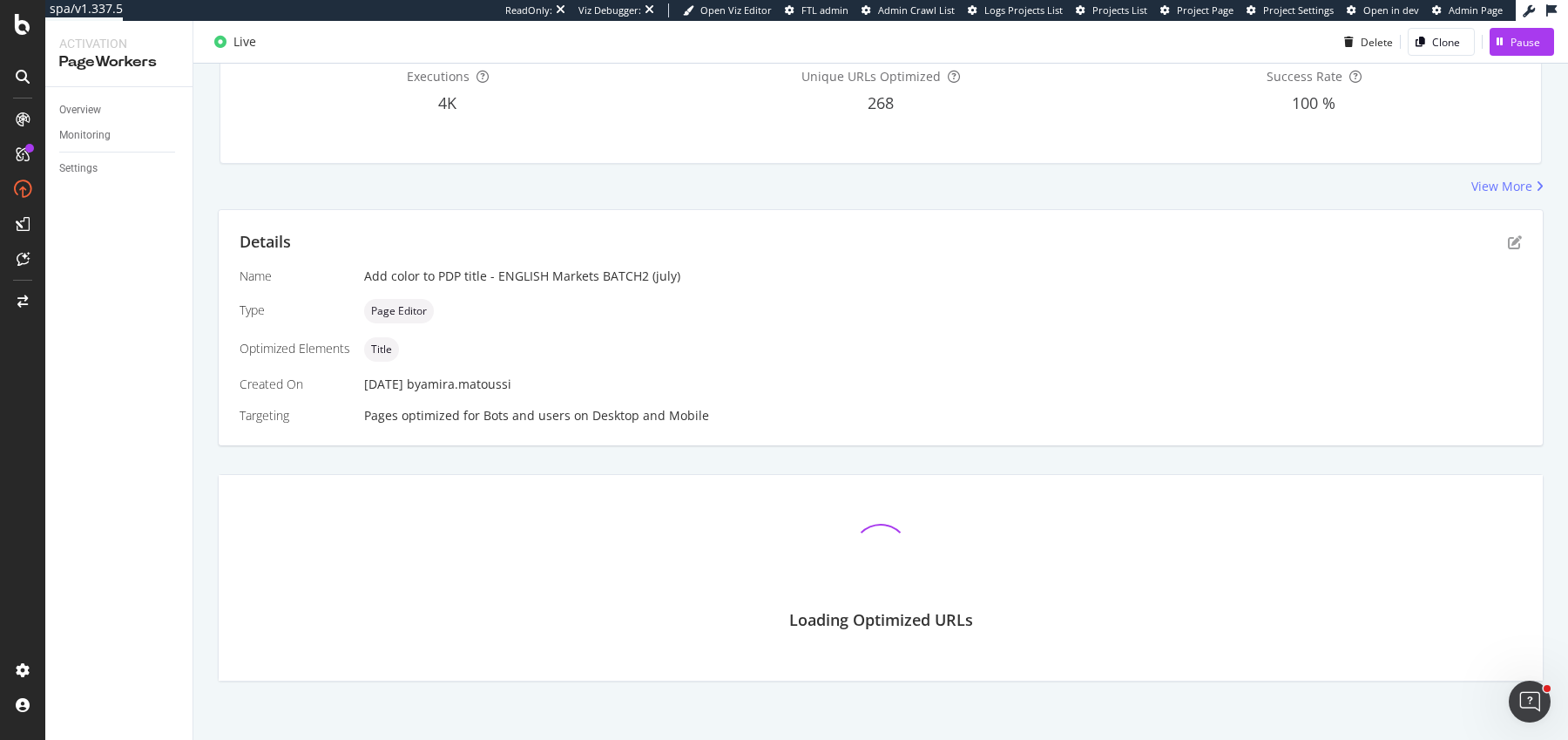
click at [687, 313] on div "Page Editor" at bounding box center [942, 311] width 1158 height 24
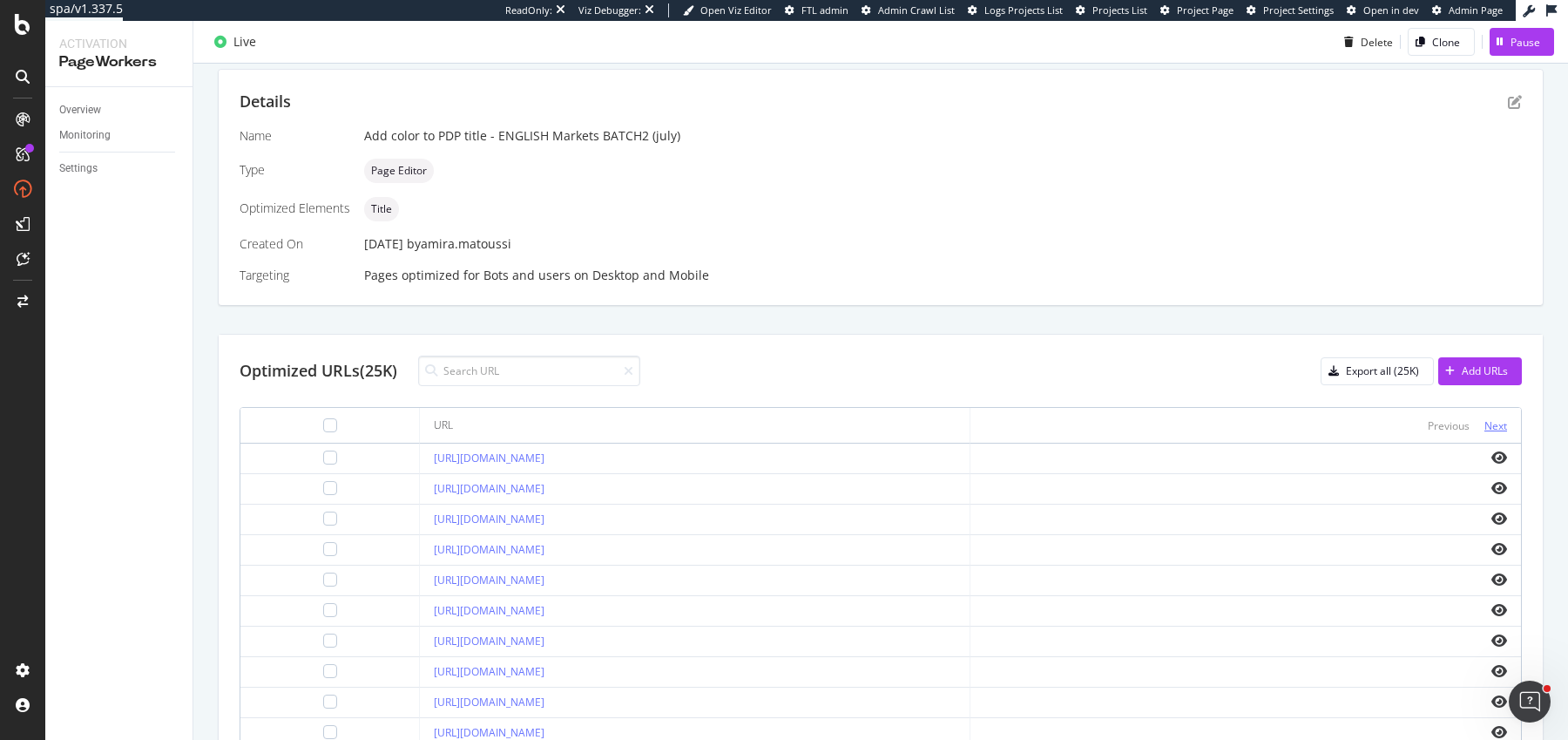
click at [1254, 418] on div "Next" at bounding box center [1496, 425] width 22 height 14
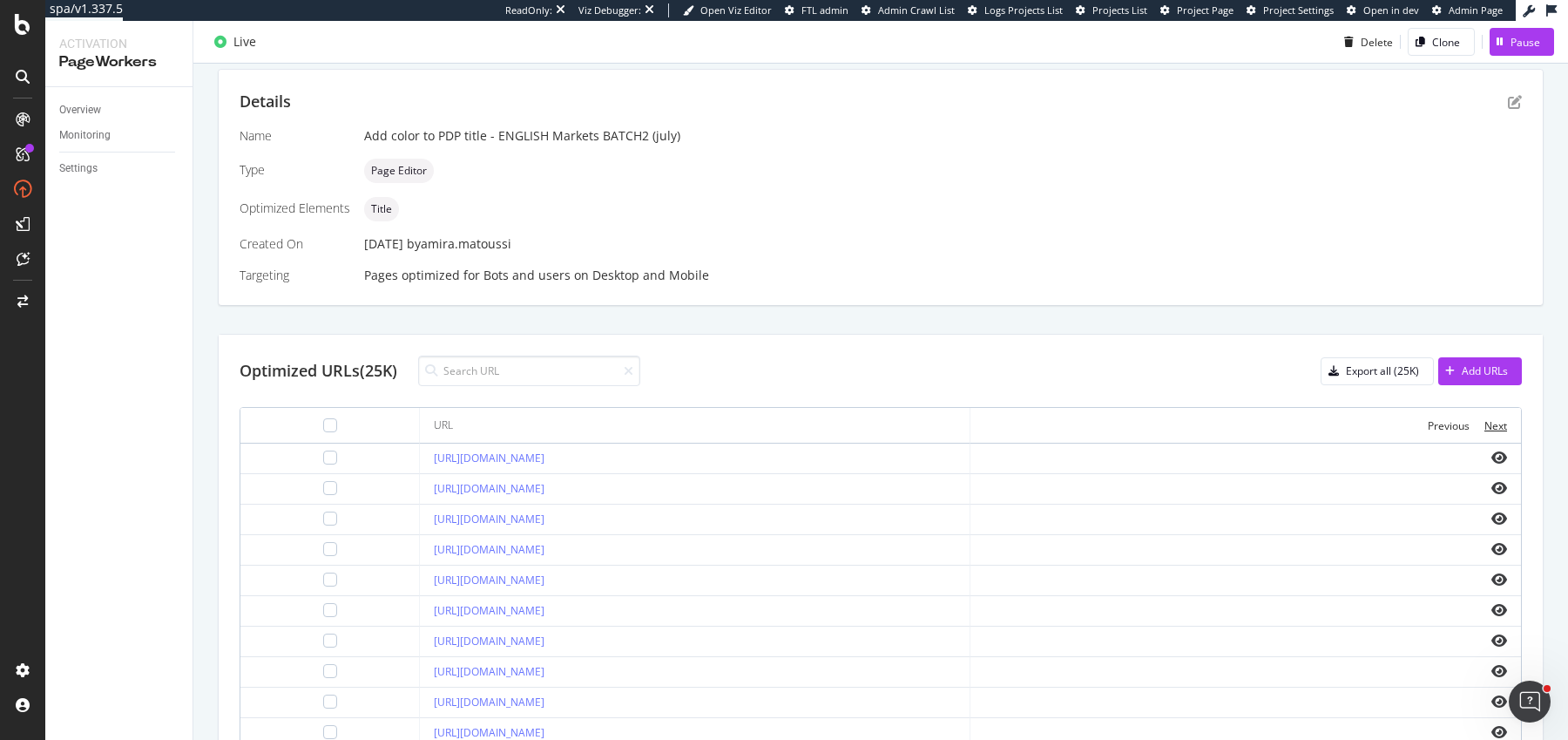
click at [1254, 418] on div "Next" at bounding box center [1496, 425] width 22 height 14
click at [1254, 419] on div "Next" at bounding box center [1496, 425] width 22 height 14
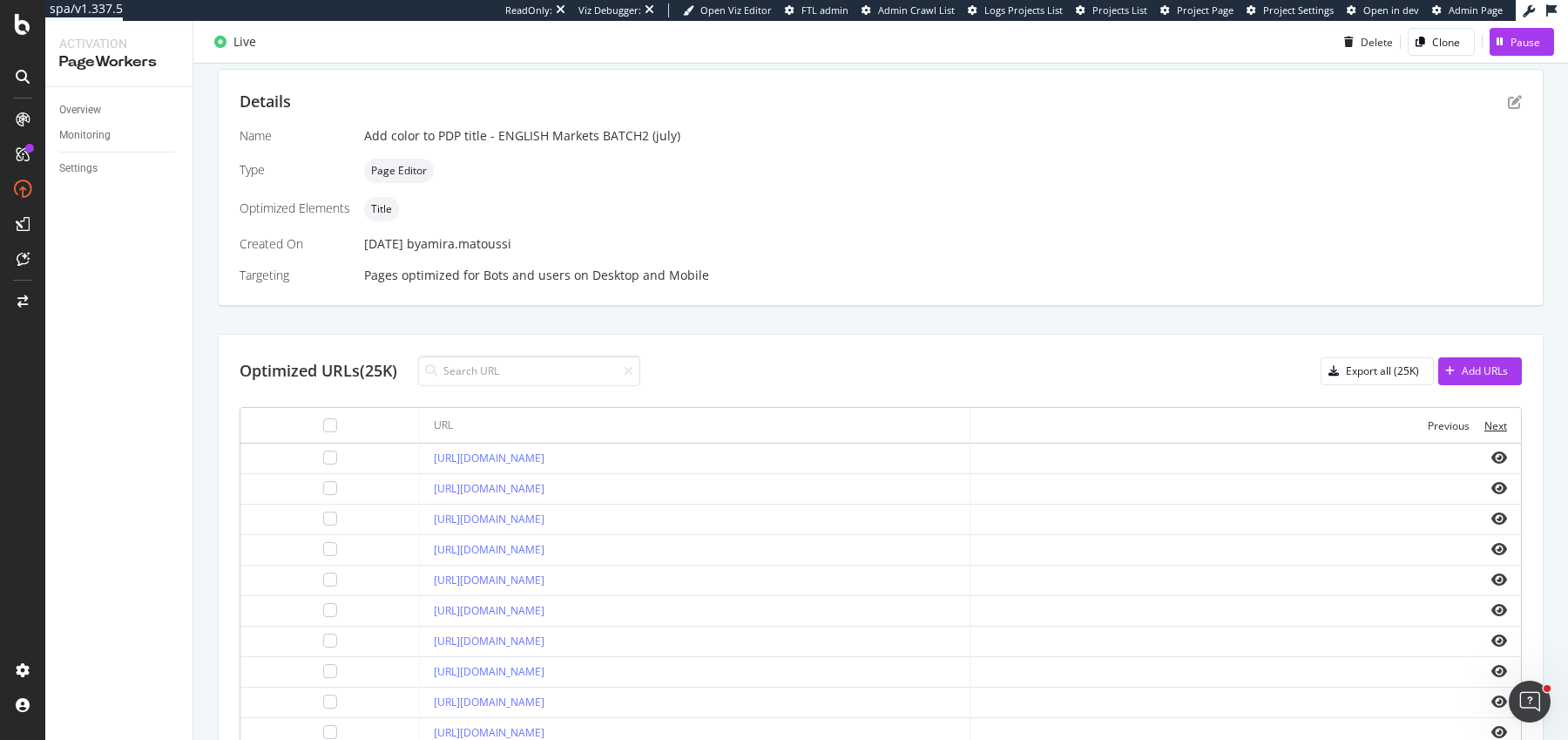
click at [1254, 419] on div "Next" at bounding box center [1496, 425] width 22 height 14
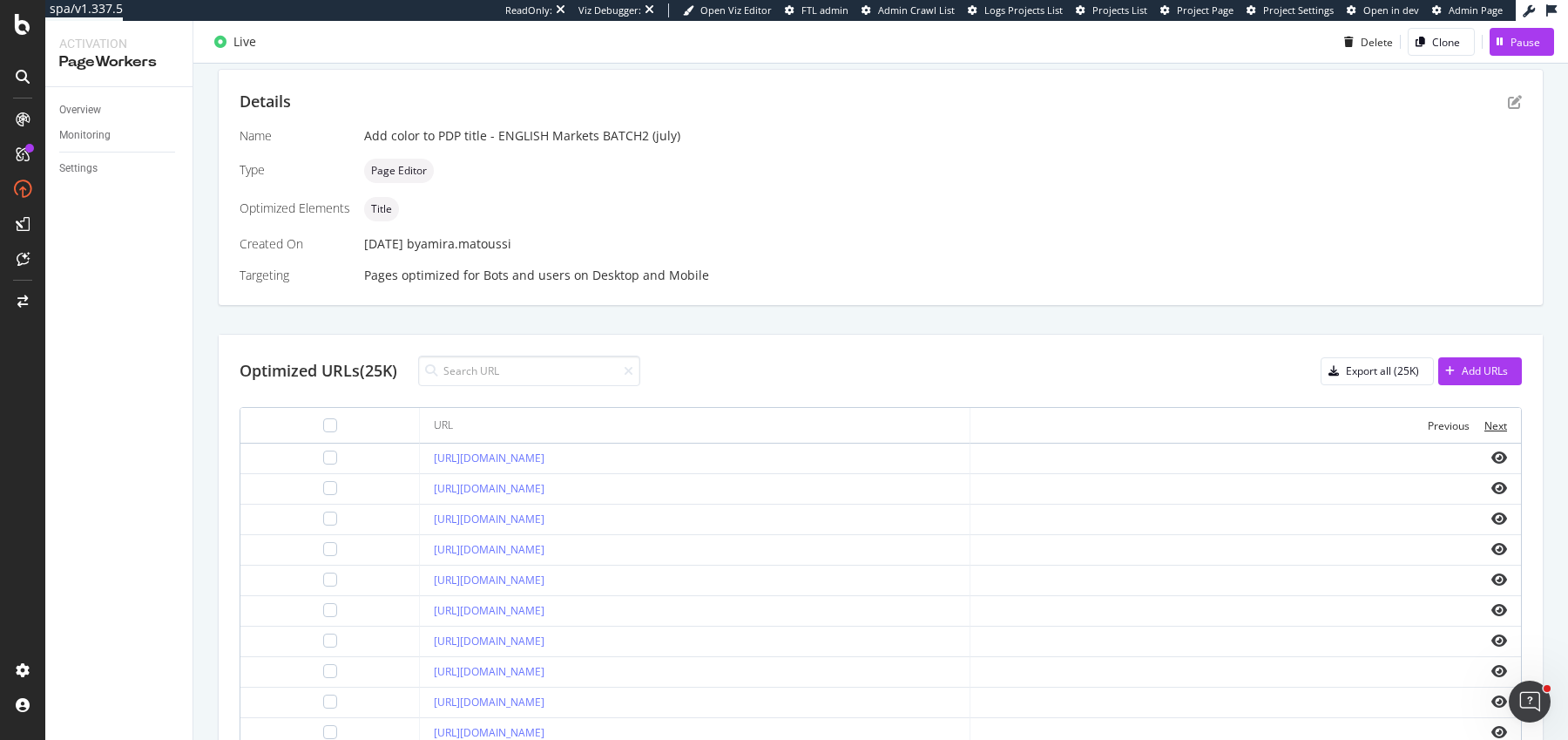
click at [1254, 419] on div "Next" at bounding box center [1496, 425] width 22 height 14
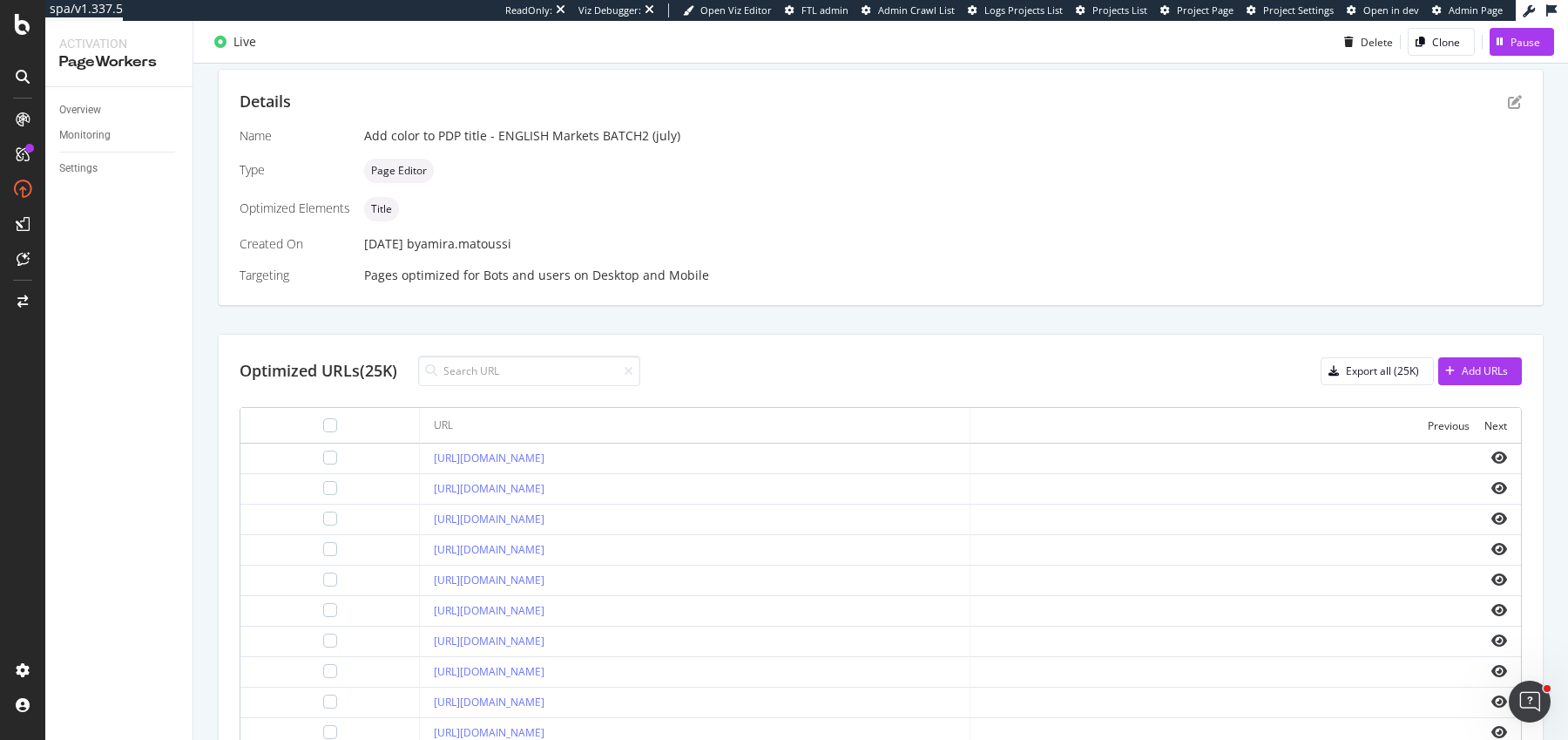
click at [1254, 419] on div "Next" at bounding box center [1496, 425] width 22 height 14
click at [493, 555] on td "[URL][DOMAIN_NAME]" at bounding box center [695, 551] width 550 height 31
click at [489, 545] on link "[URL][DOMAIN_NAME]" at bounding box center [489, 549] width 111 height 14
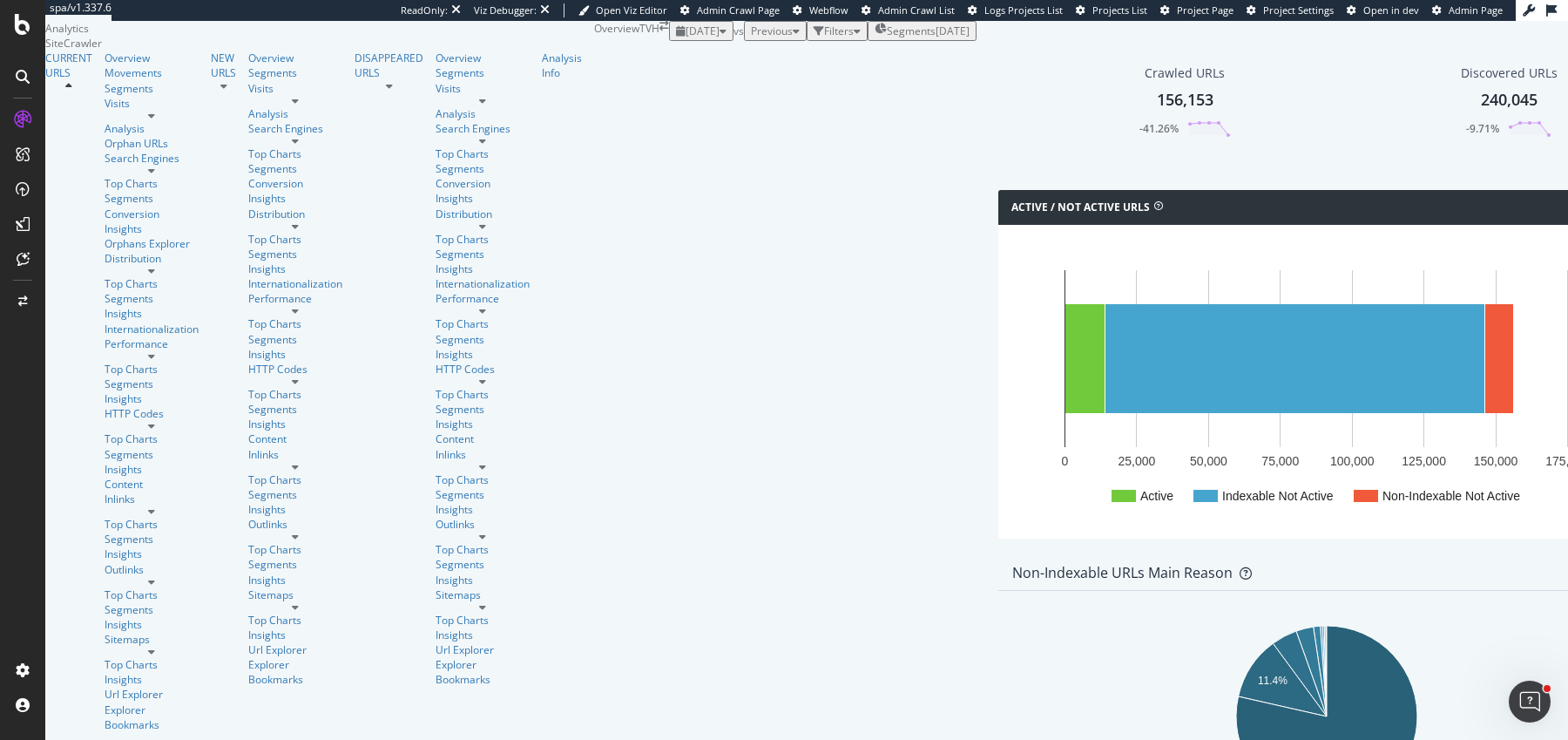
click at [990, 296] on div "Active / Not Active URLs Chart (by Value) Chart (by Percentage) Table Expand Ex…" at bounding box center [1327, 373] width 675 height 366
click at [990, 292] on div "Active / Not Active URLs Chart (by Value) Chart (by Percentage) Table Expand Ex…" at bounding box center [1327, 373] width 675 height 366
click at [990, 284] on div "Active / Not Active URLs Chart (by Value) Chart (by Percentage) Table Expand Ex…" at bounding box center [1327, 373] width 675 height 366
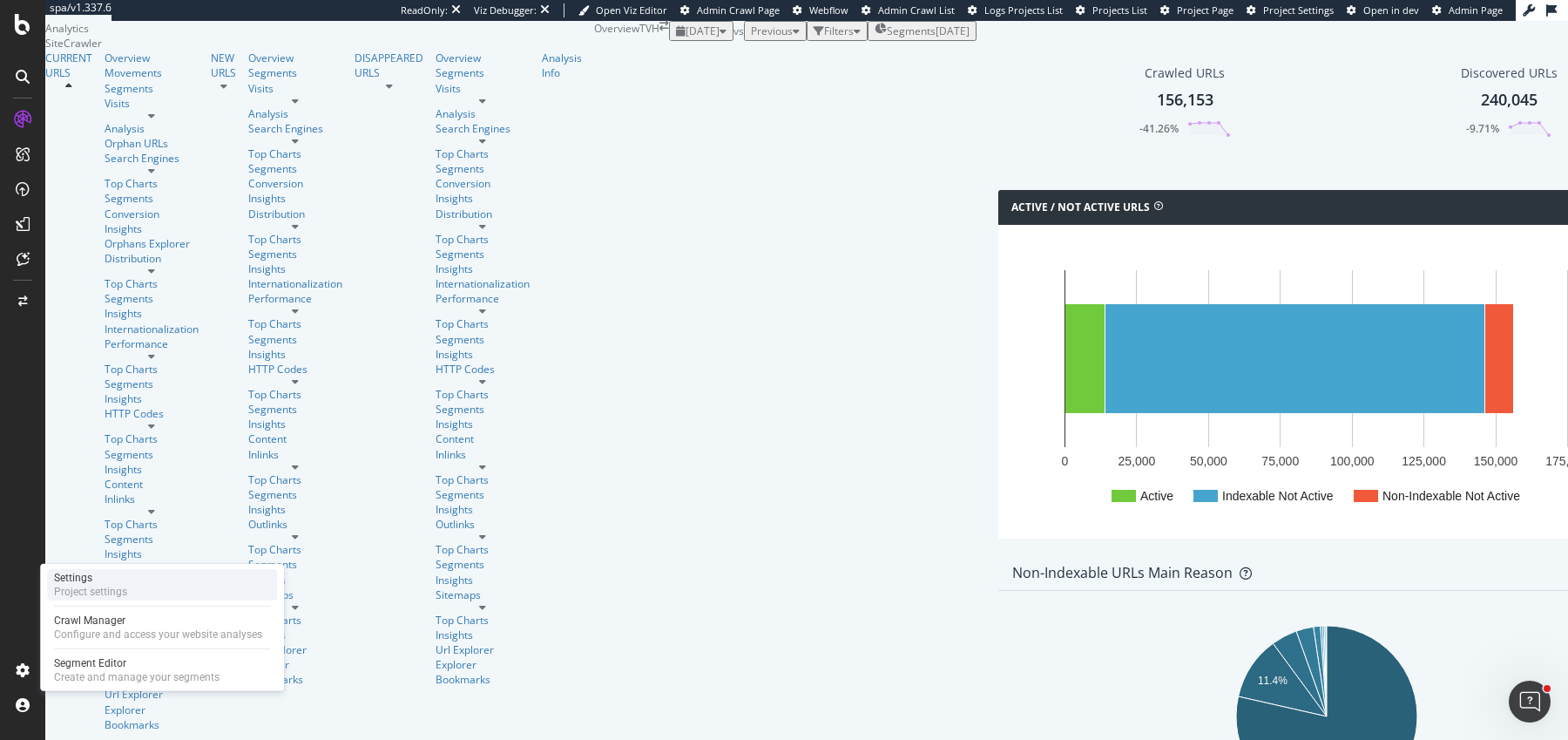
click at [122, 585] on div "Project settings" at bounding box center [91, 591] width 73 height 14
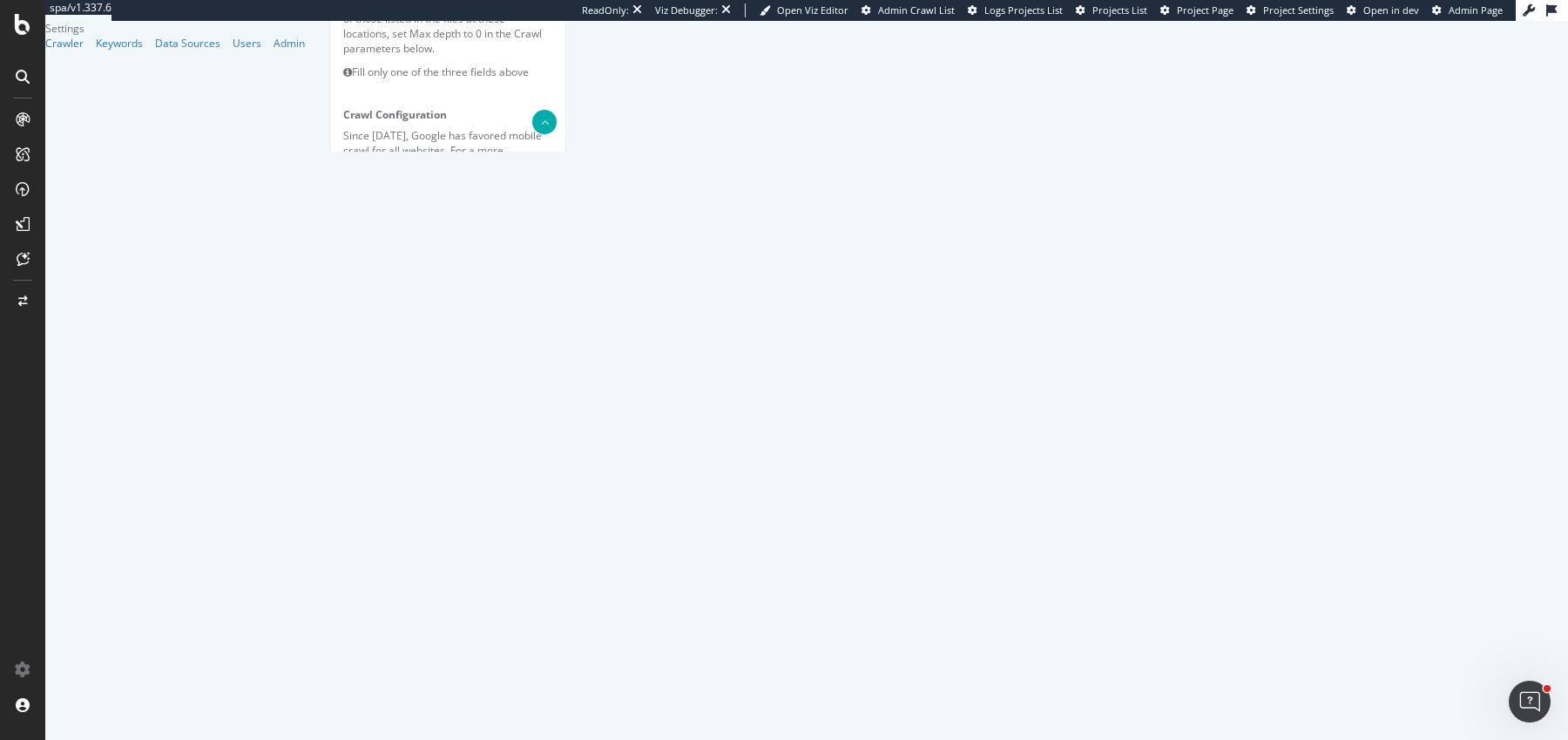
scroll to position [681, 0]
drag, startPoint x: 586, startPoint y: 352, endPoint x: 602, endPoint y: 354, distance: 16.1
click at [552, 273] on div "Scope Project Name TVH Start URLs https://www.tvh.com/ Or upload a file: Clear …" at bounding box center [448, 529] width 210 height 1979
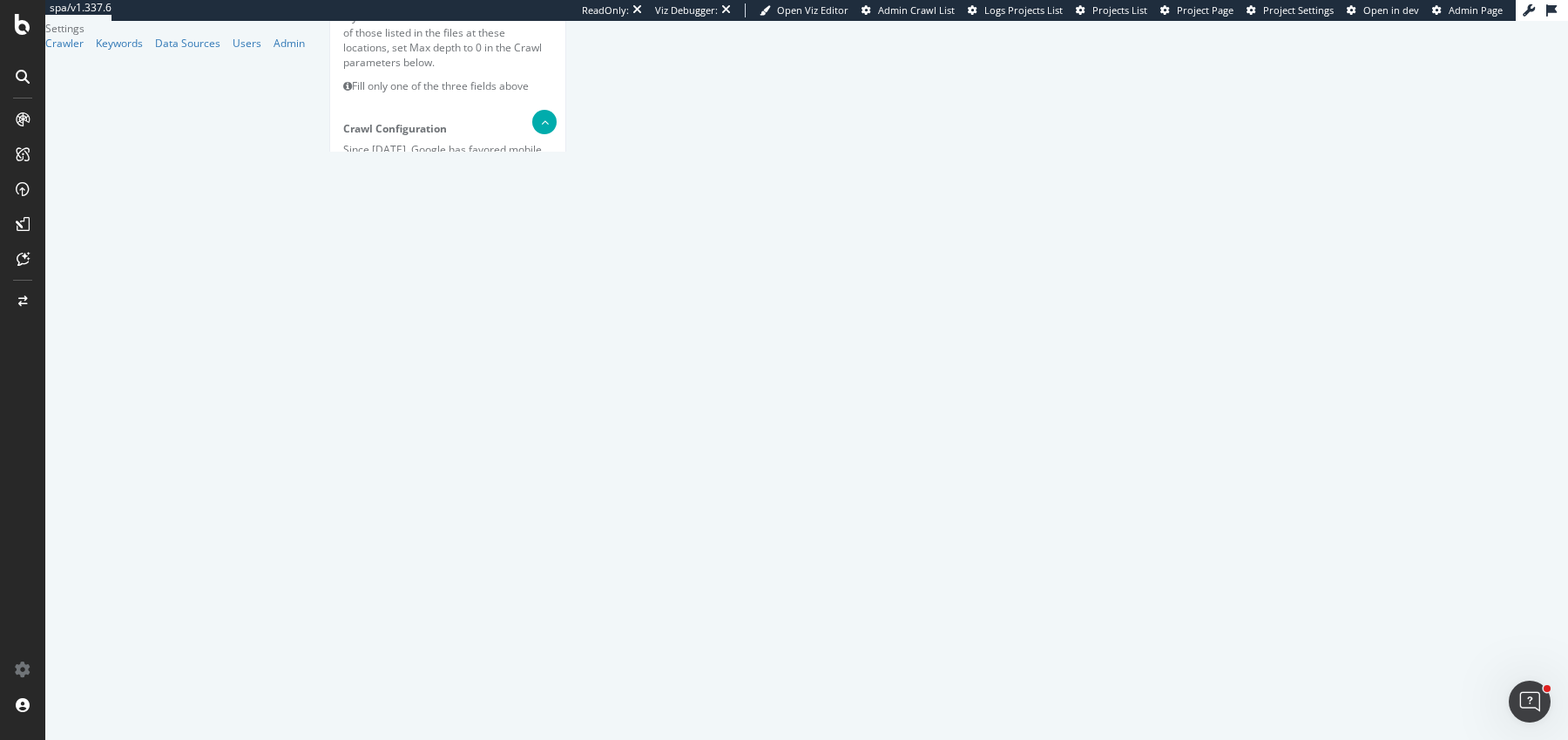
scroll to position [662, 0]
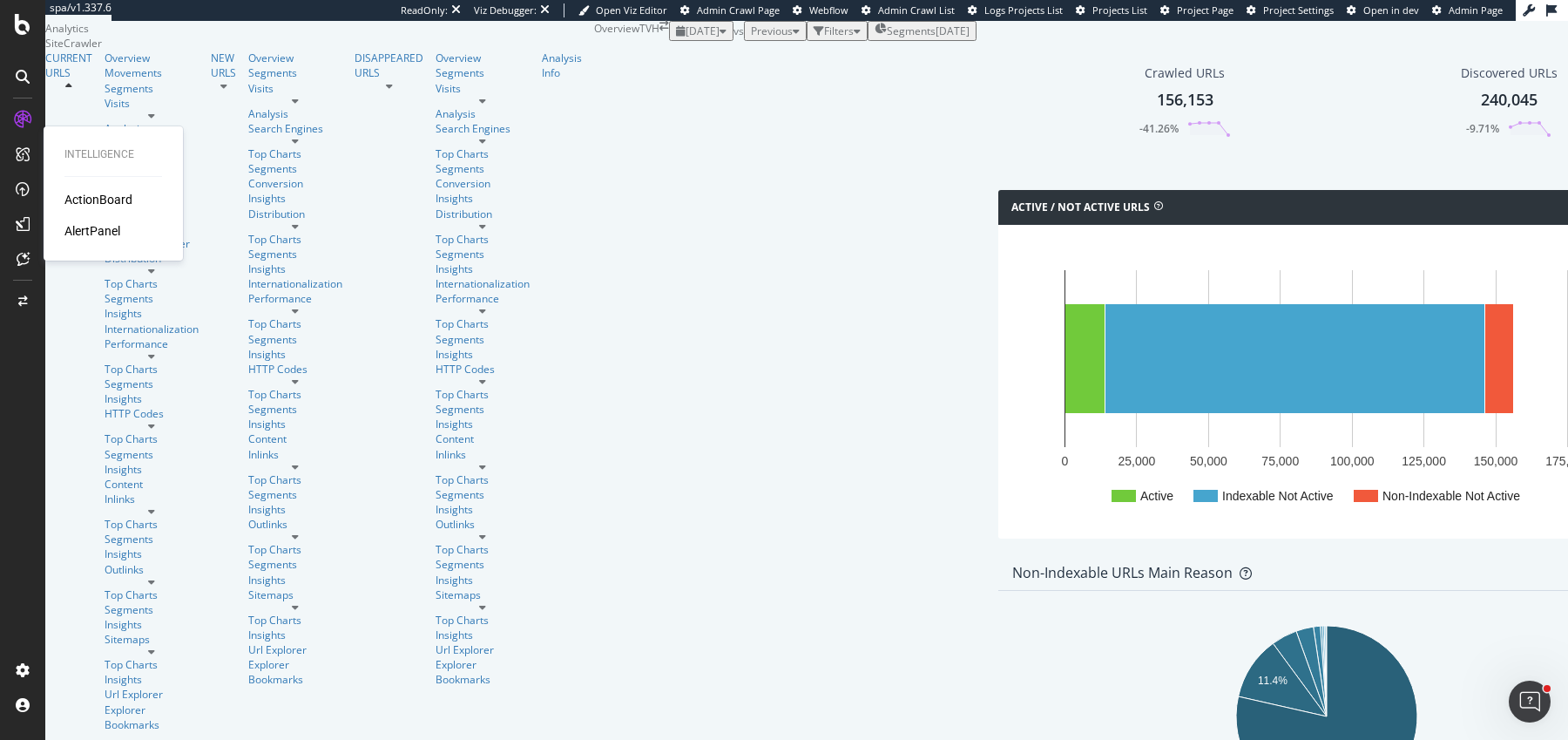
click at [92, 204] on div "ActionBoard" at bounding box center [98, 200] width 68 height 17
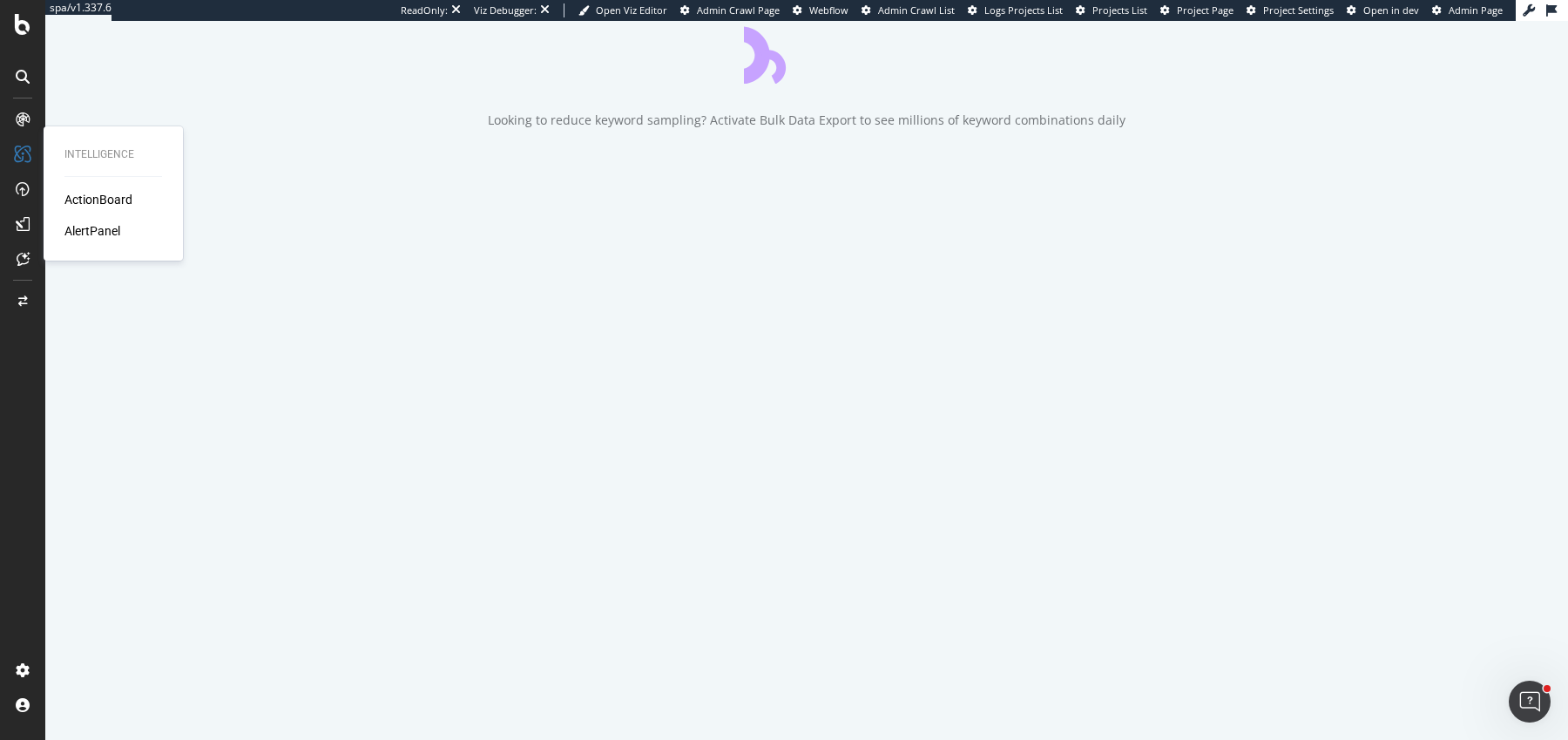
click at [93, 239] on div "AlertPanel" at bounding box center [93, 231] width 56 height 17
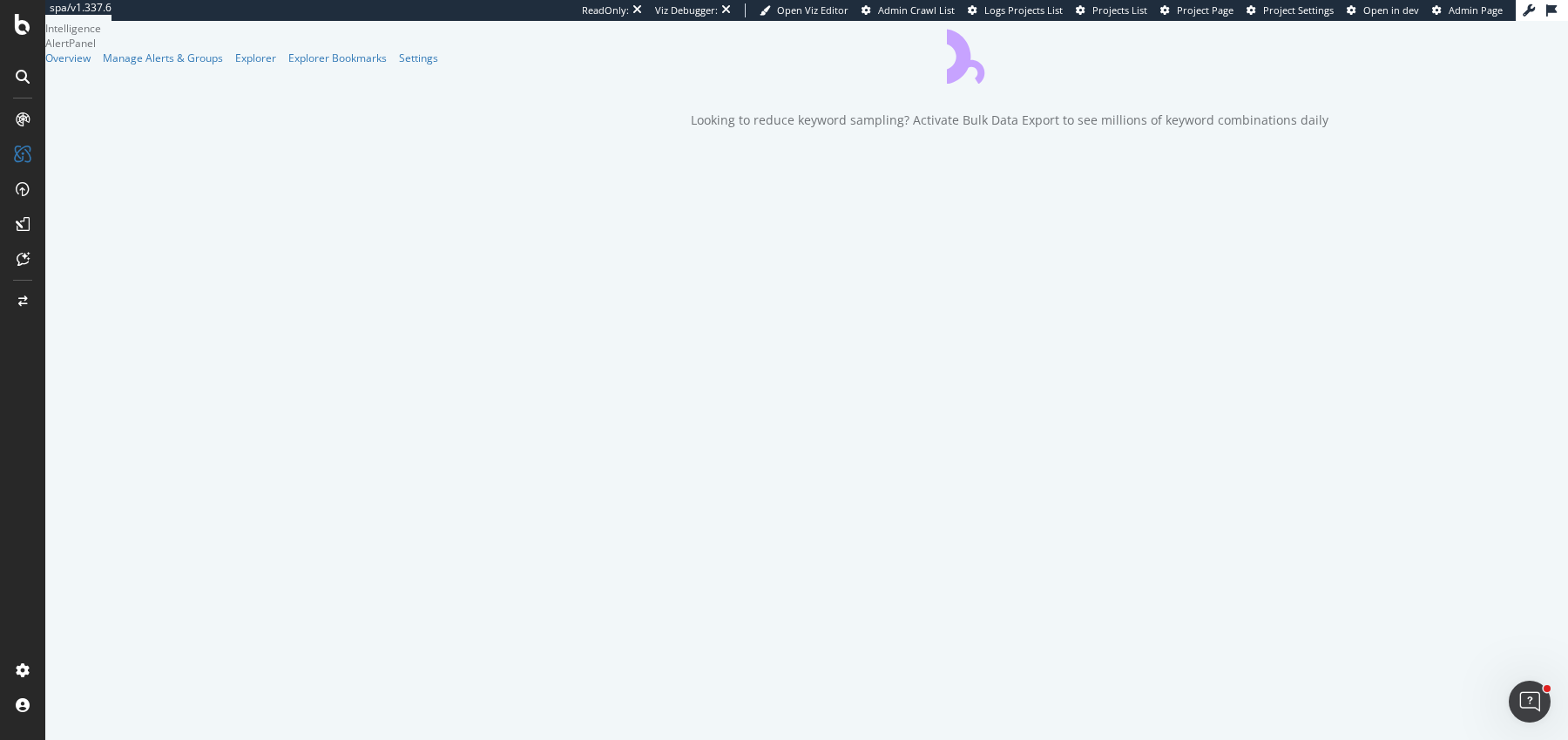
click at [451, 129] on div "Looking to reduce keyword sampling? Activate Bulk Data Export to see millions o…" at bounding box center [1010, 75] width 1118 height 108
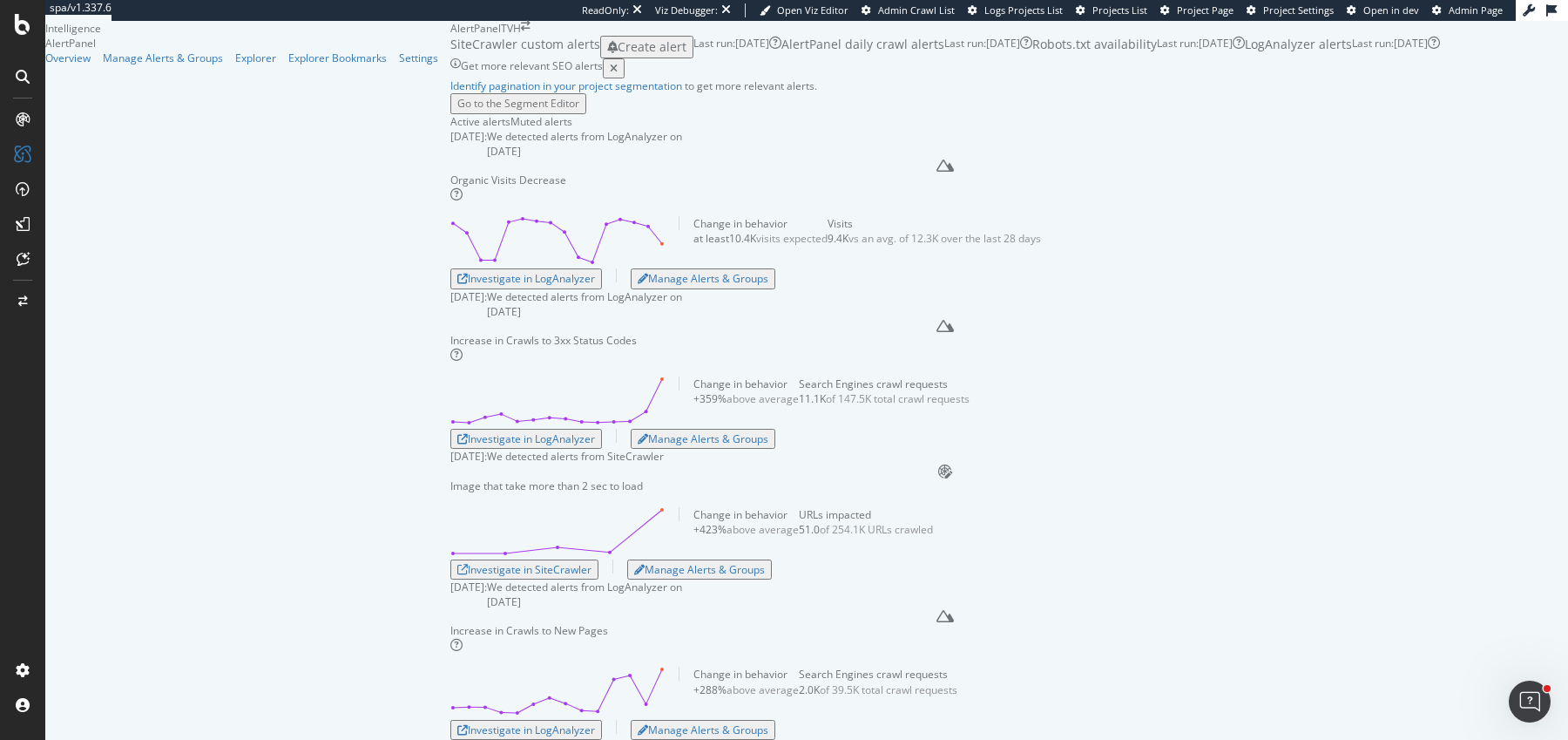
click at [24, 114] on icon at bounding box center [22, 119] width 14 height 14
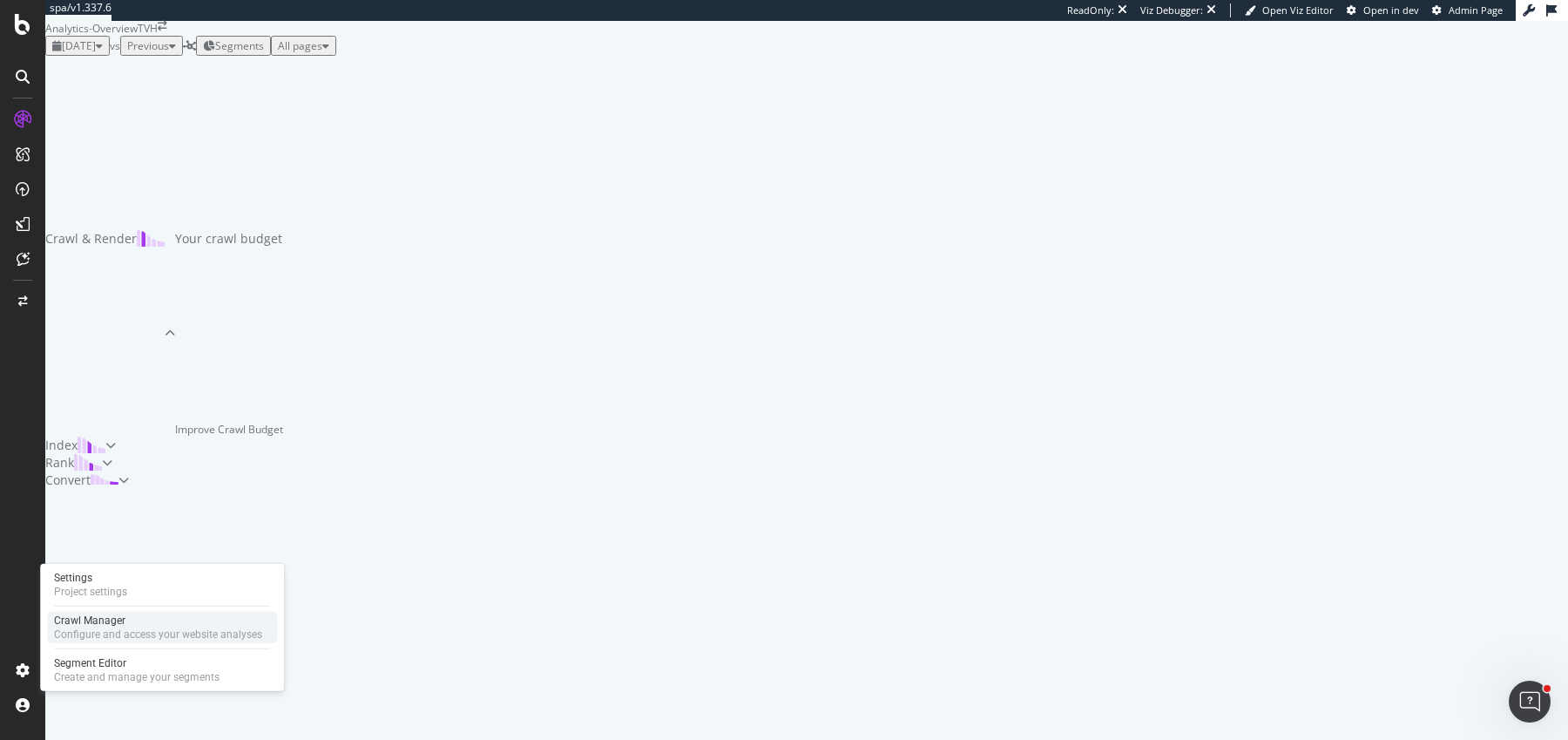
click at [82, 635] on div "Configure and access your website analyses" at bounding box center [158, 635] width 209 height 14
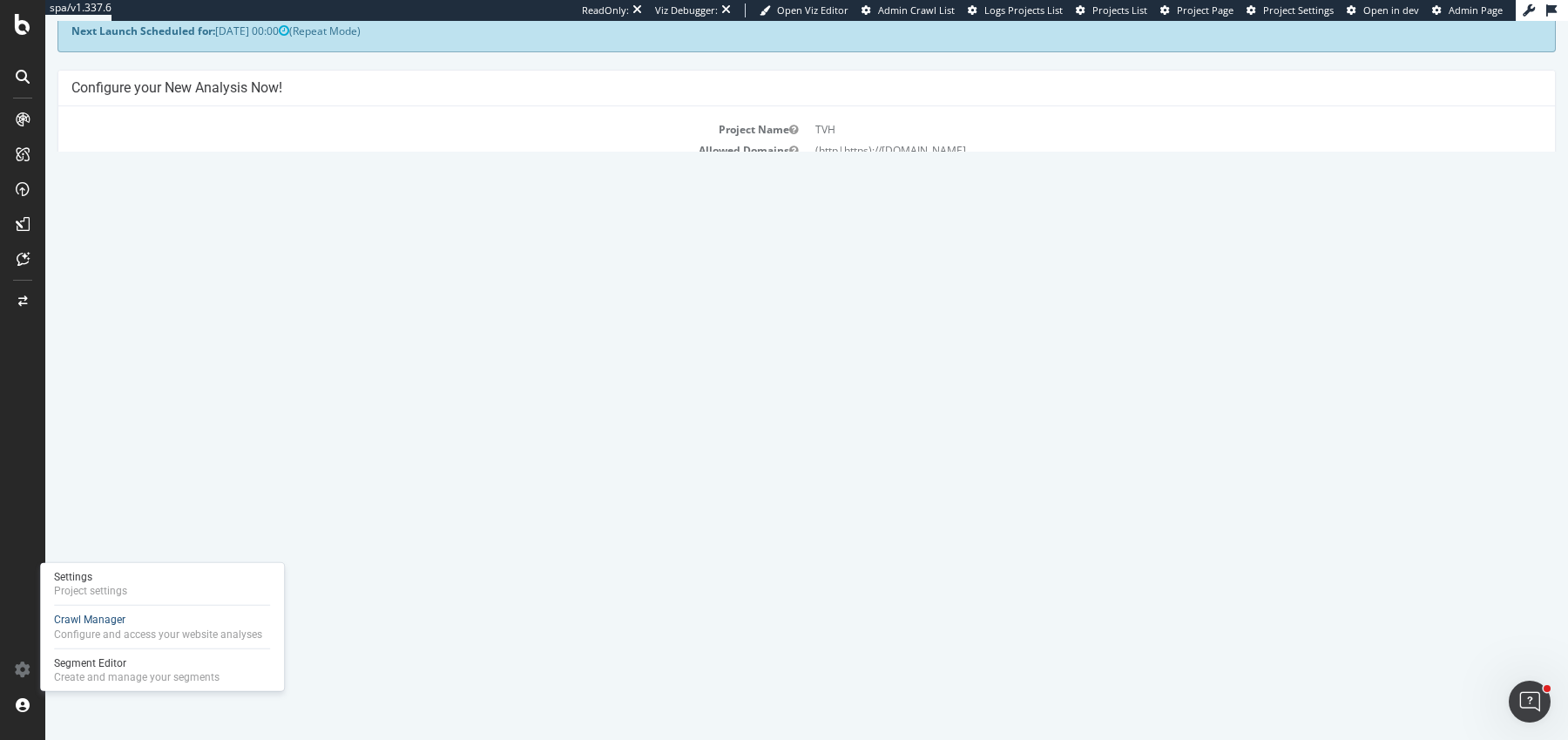
scroll to position [101, 0]
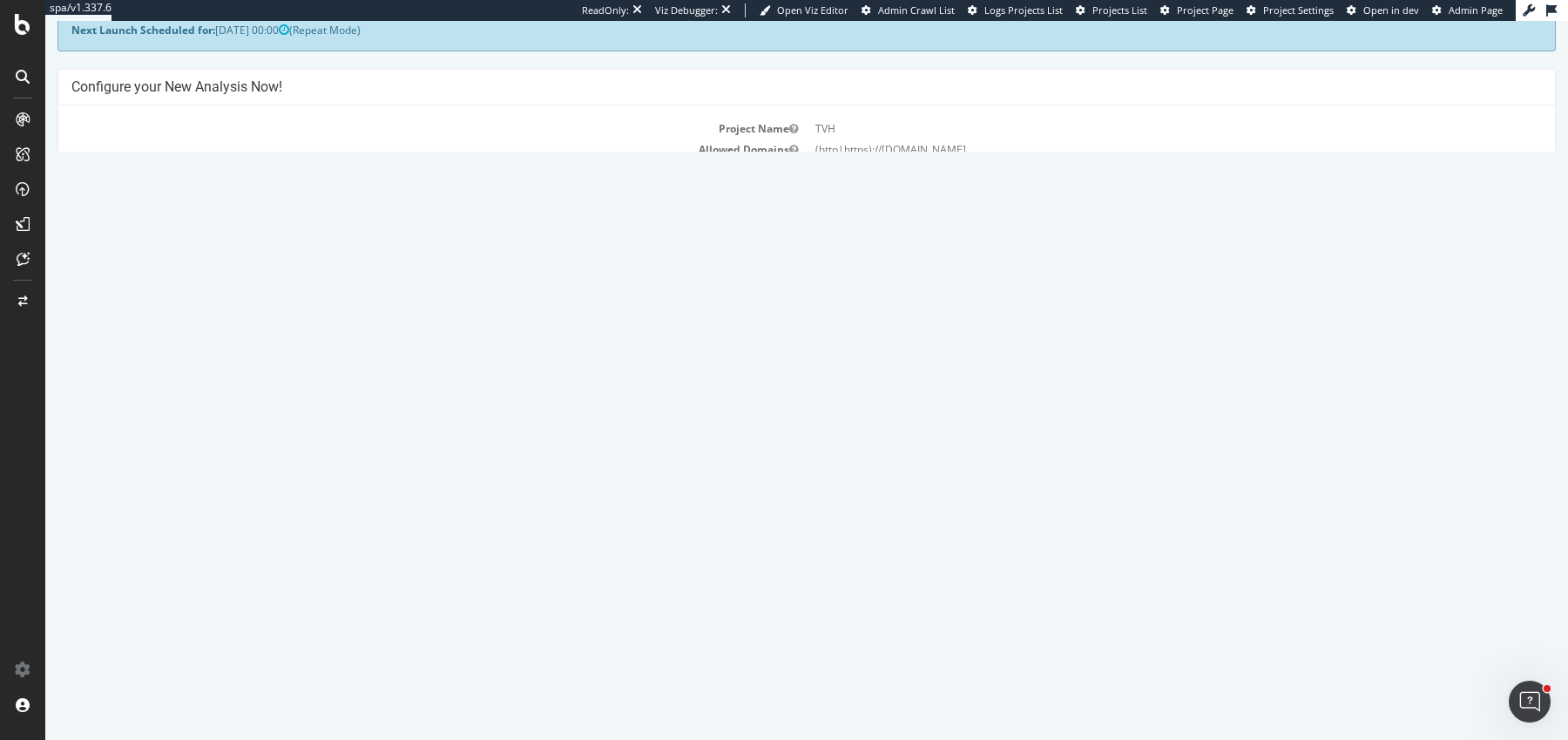
click at [1039, 450] on div "Last 20 Crawls" at bounding box center [806, 468] width 1497 height 36
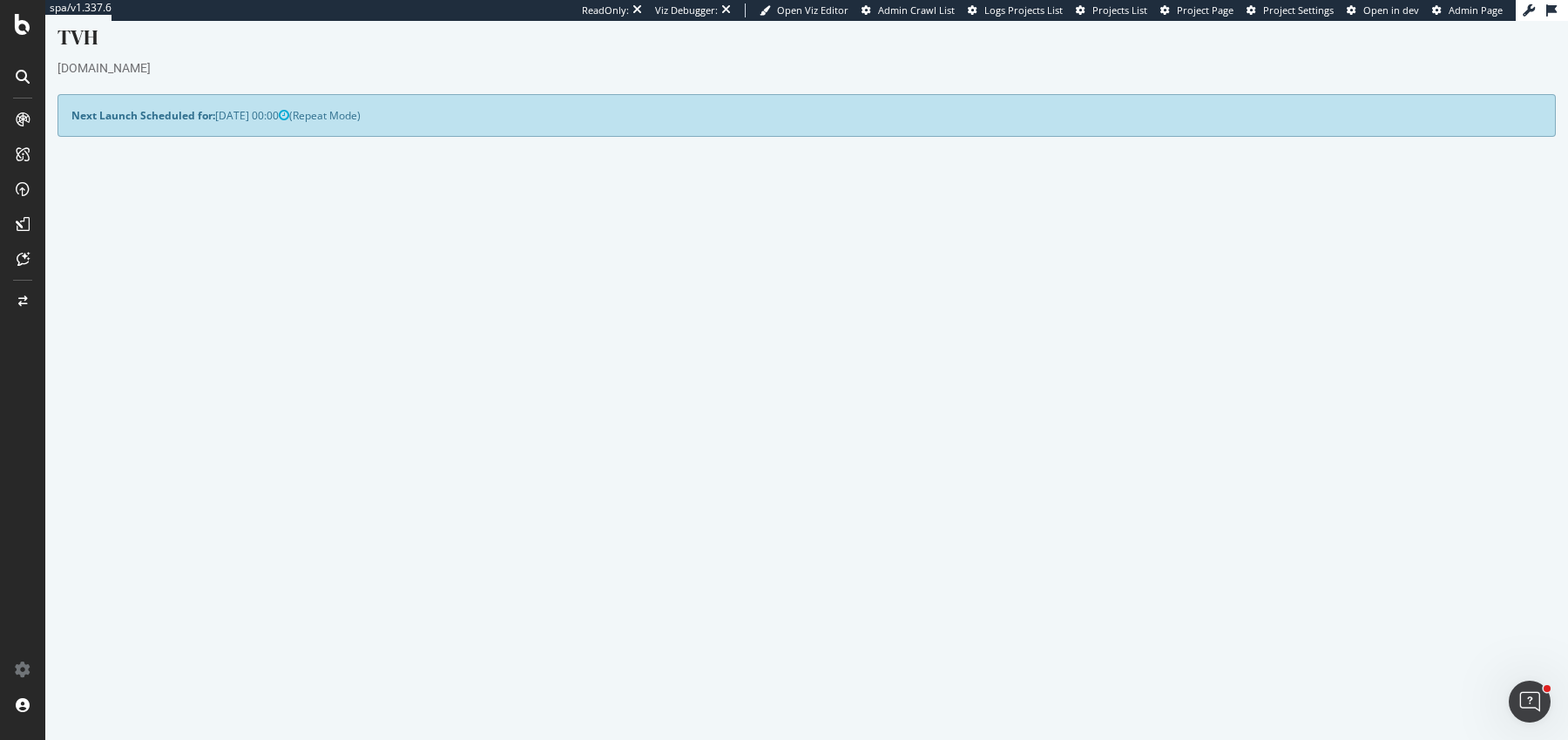
scroll to position [0, 0]
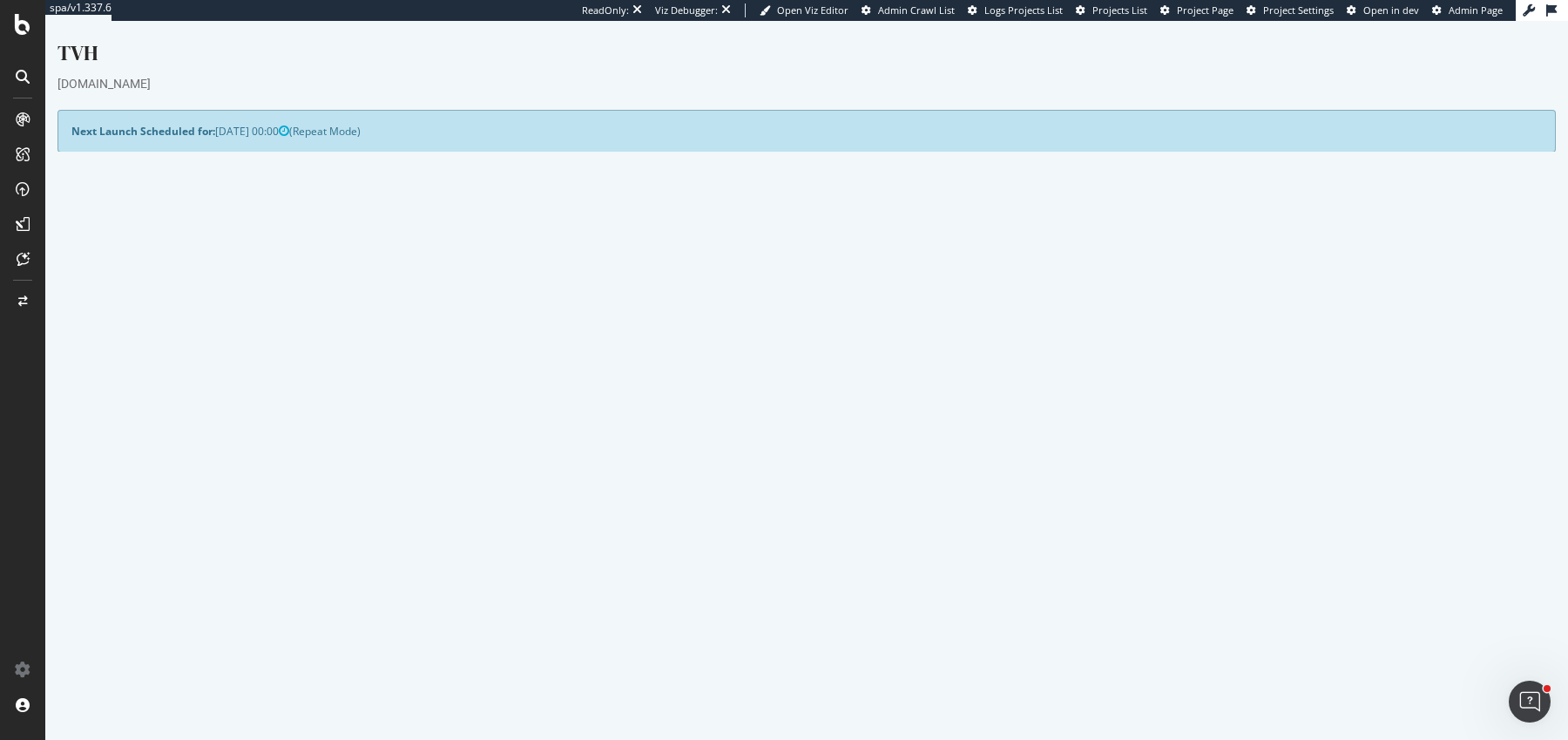
click at [379, 648] on link "Report" at bounding box center [359, 655] width 40 height 14
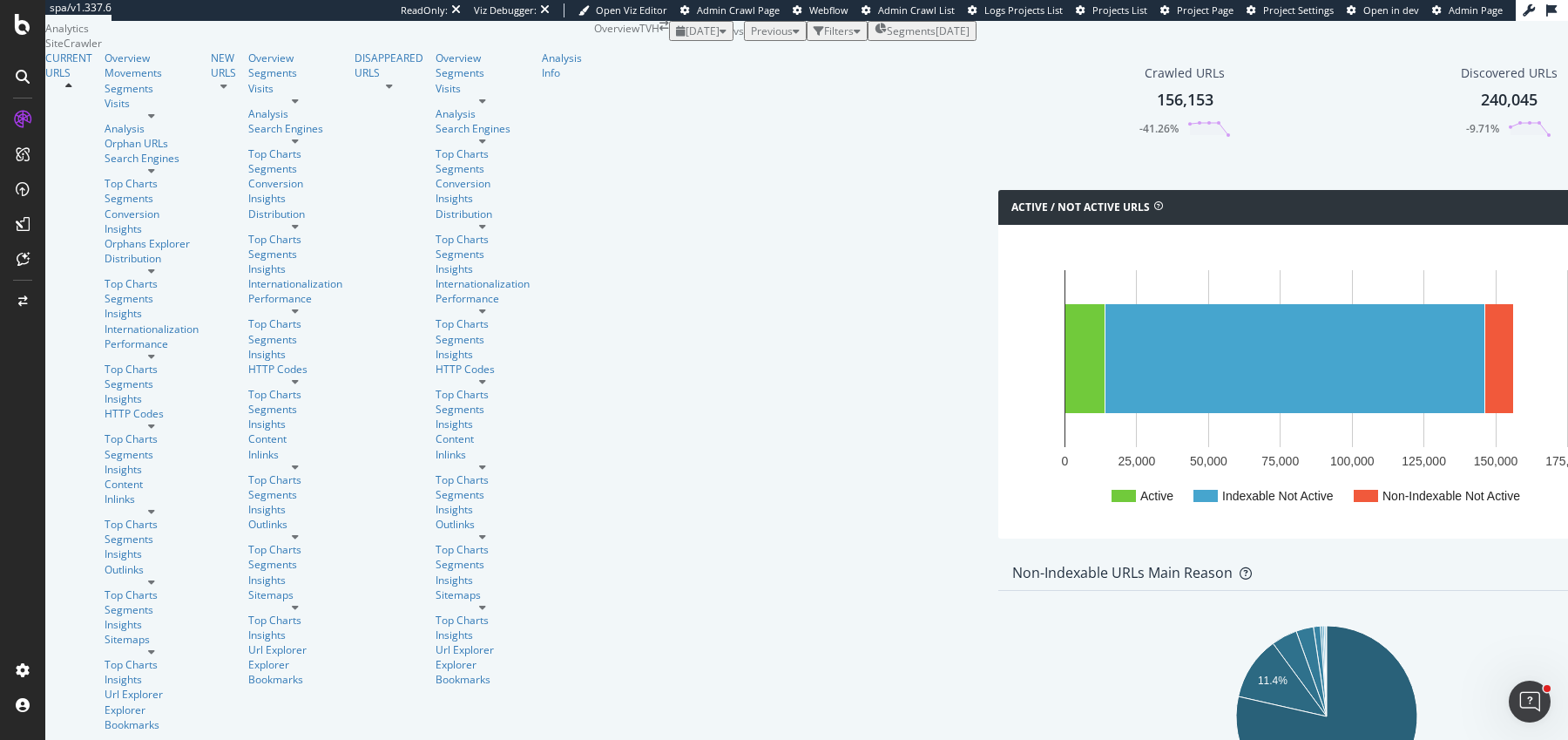
click at [542, 569] on div "Analysis Info" at bounding box center [568, 391] width 52 height 682
click at [542, 80] on div "Analysis Info" at bounding box center [562, 65] width 41 height 30
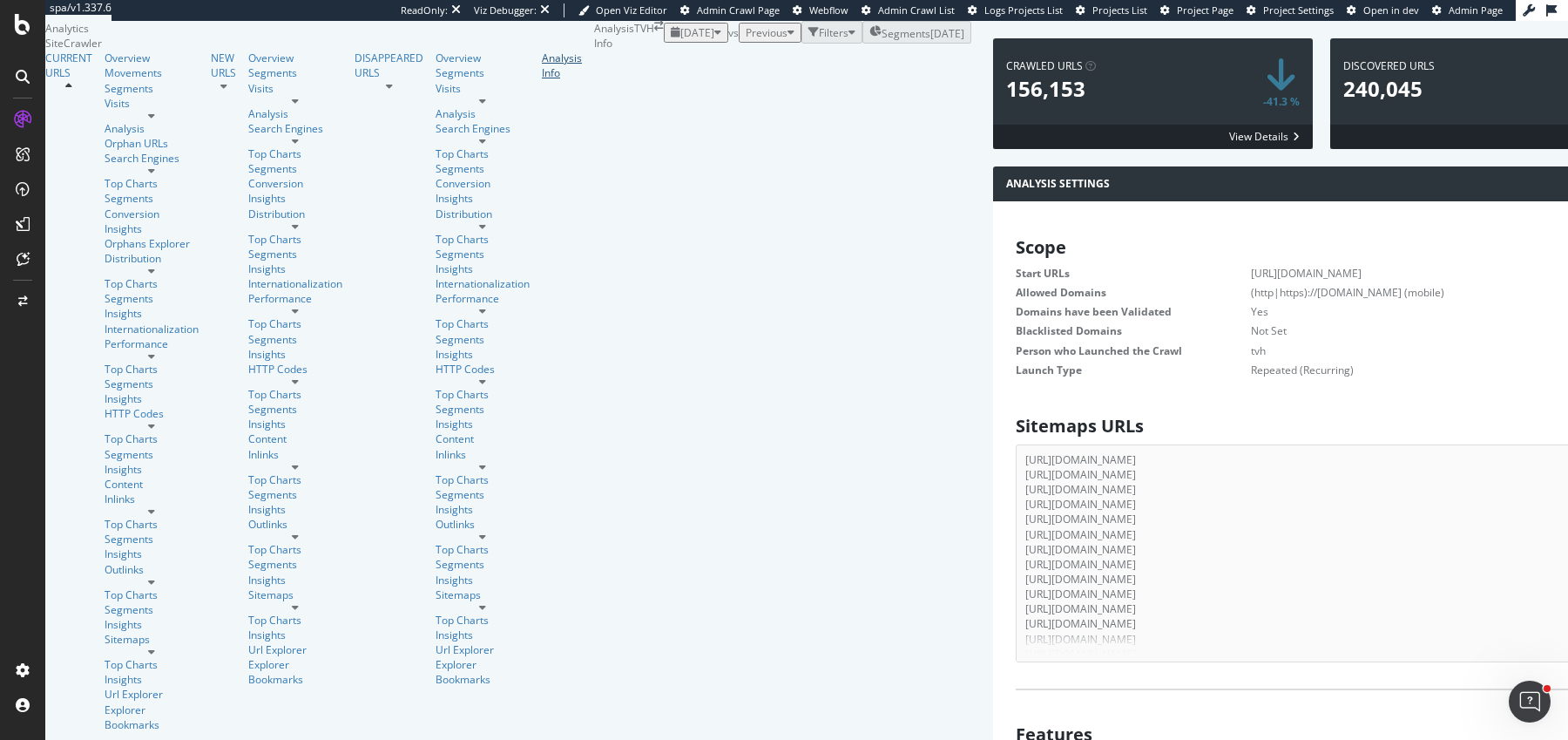
scroll to position [2956, 0]
click at [104, 66] on div "Overview" at bounding box center [151, 57] width 94 height 14
